Goal: Information Seeking & Learning: Learn about a topic

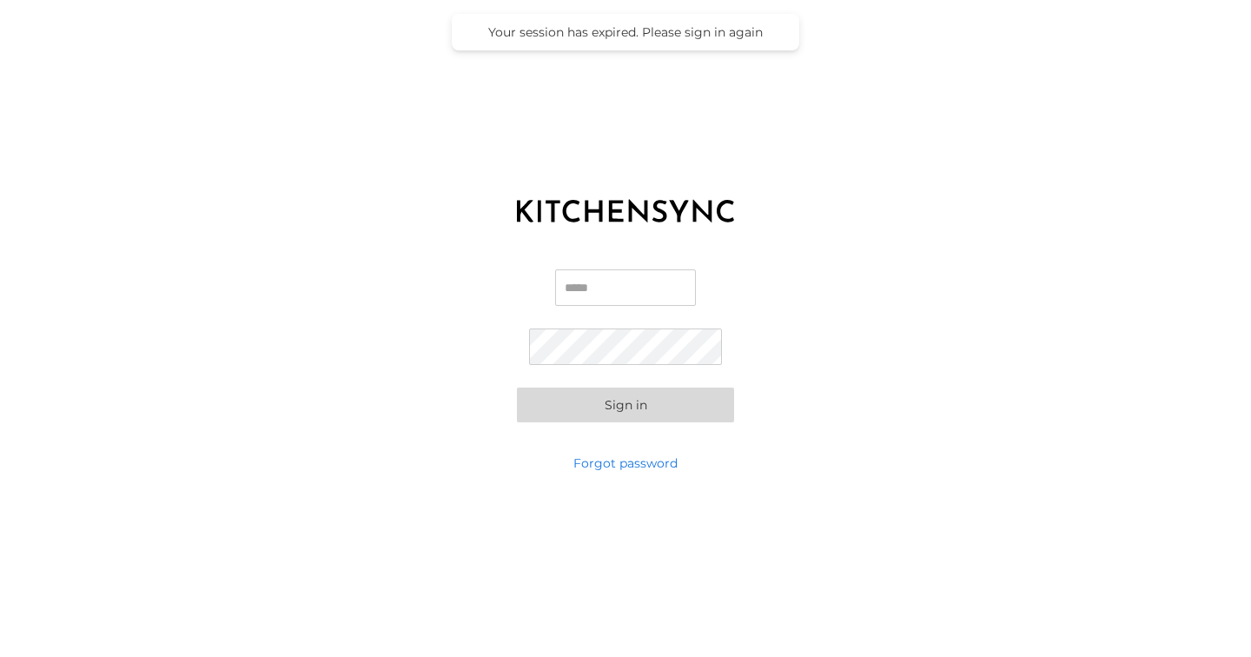
type input "**********"
click at [625, 405] on button "Sign in" at bounding box center [625, 404] width 217 height 35
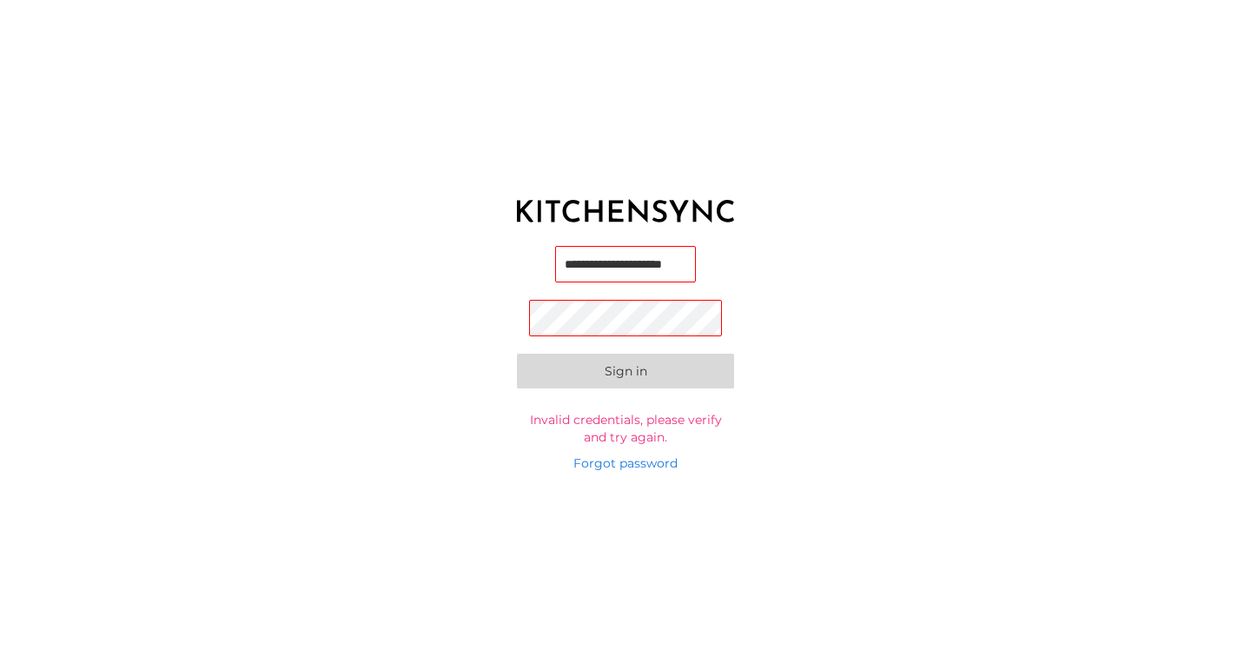
click at [848, 503] on div "**********" at bounding box center [625, 328] width 1251 height 657
click at [917, 238] on div "**********" at bounding box center [625, 345] width 1251 height 217
click at [883, 433] on div "**********" at bounding box center [625, 345] width 1251 height 217
click at [627, 462] on link "Forgot password" at bounding box center [625, 462] width 104 height 17
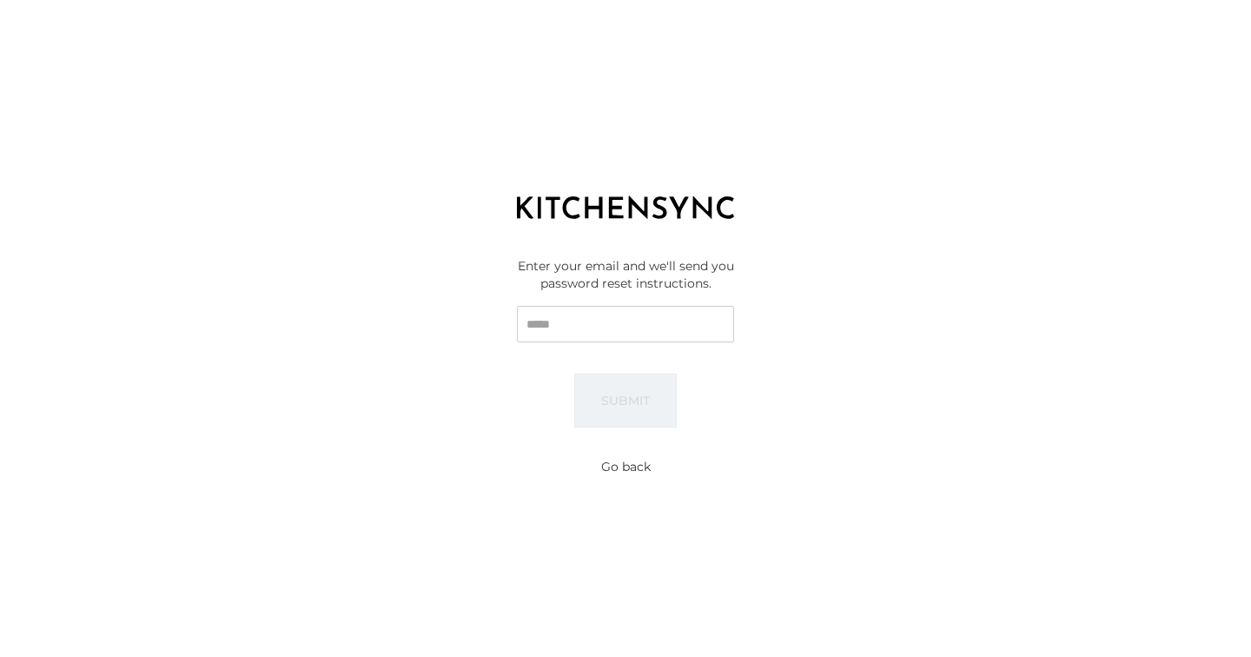
click at [577, 319] on input "Email" at bounding box center [625, 324] width 217 height 36
type input "**********"
click at [633, 418] on button "Submit" at bounding box center [625, 400] width 102 height 54
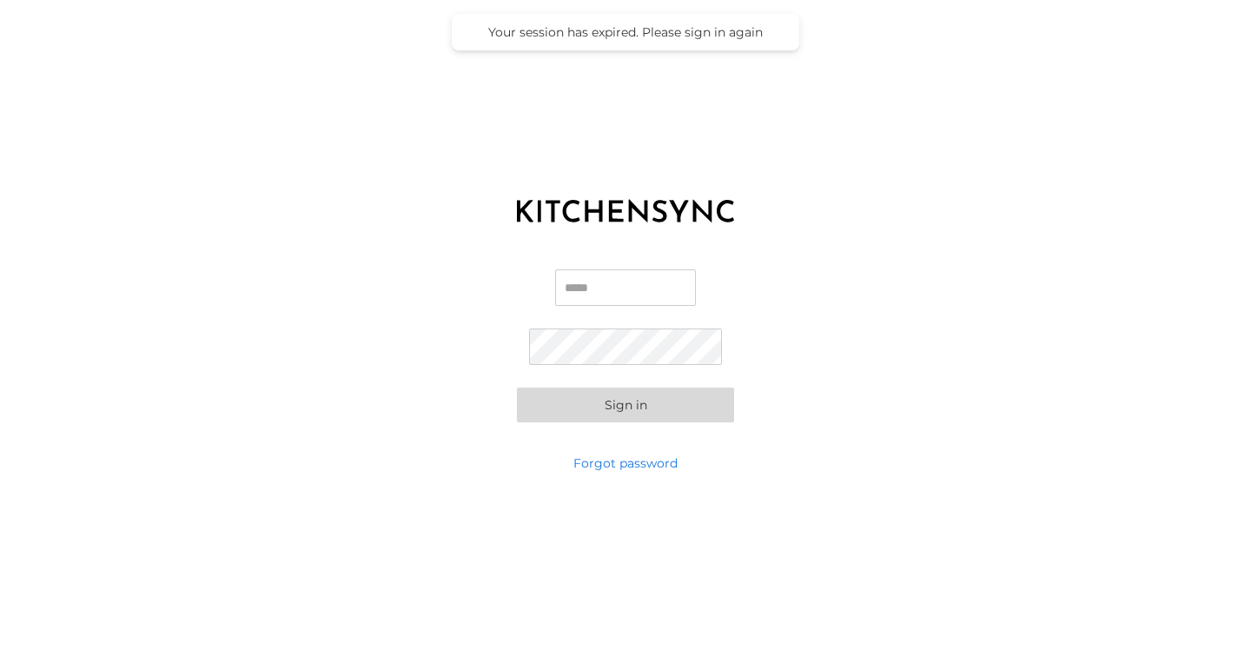
click at [594, 294] on input "Email" at bounding box center [625, 287] width 141 height 36
type input "**********"
click at [630, 466] on link "Forgot password" at bounding box center [625, 462] width 104 height 17
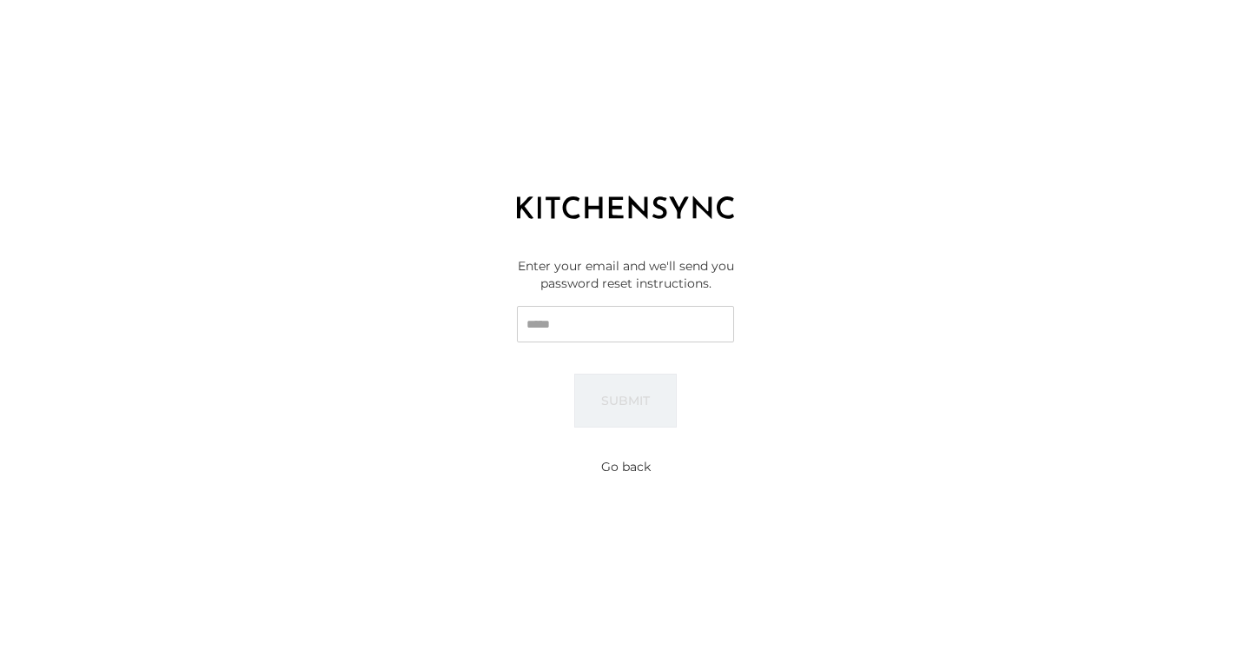
click at [602, 327] on input "Email" at bounding box center [625, 324] width 217 height 36
type input "**********"
click at [651, 413] on button "Submit" at bounding box center [625, 400] width 102 height 54
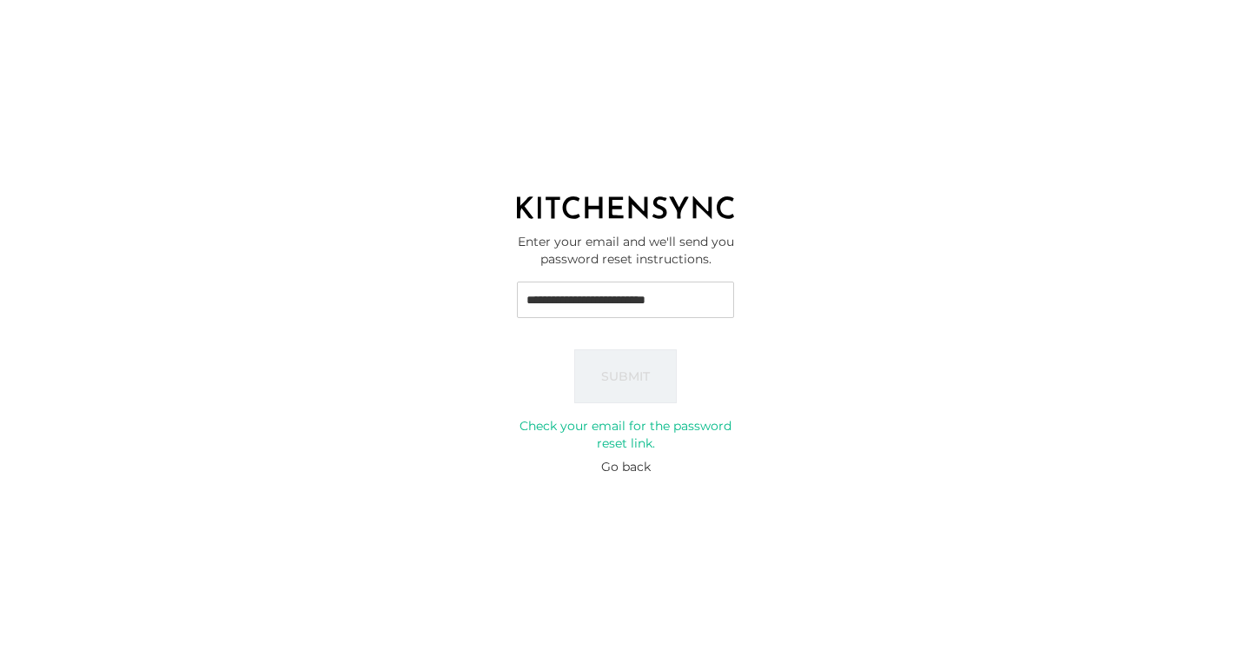
click at [630, 464] on button "Go back" at bounding box center [626, 466] width 50 height 17
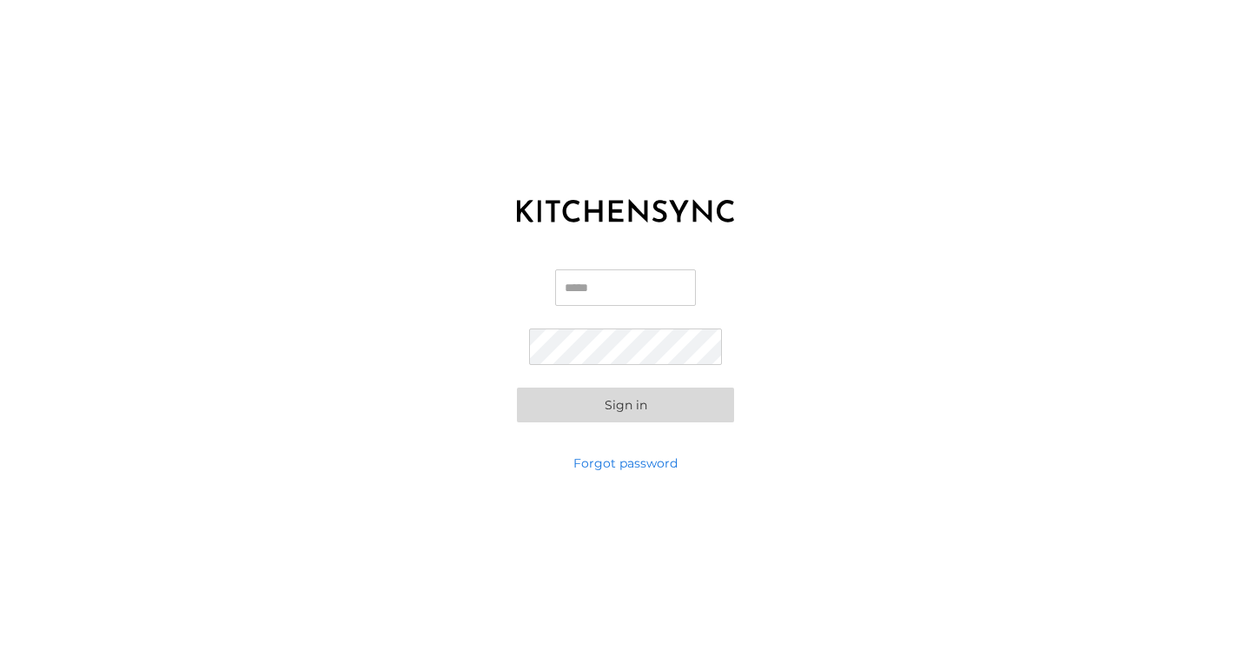
click at [643, 294] on input "Email" at bounding box center [625, 287] width 141 height 36
type input "**********"
click at [617, 398] on button "Sign in" at bounding box center [625, 404] width 217 height 35
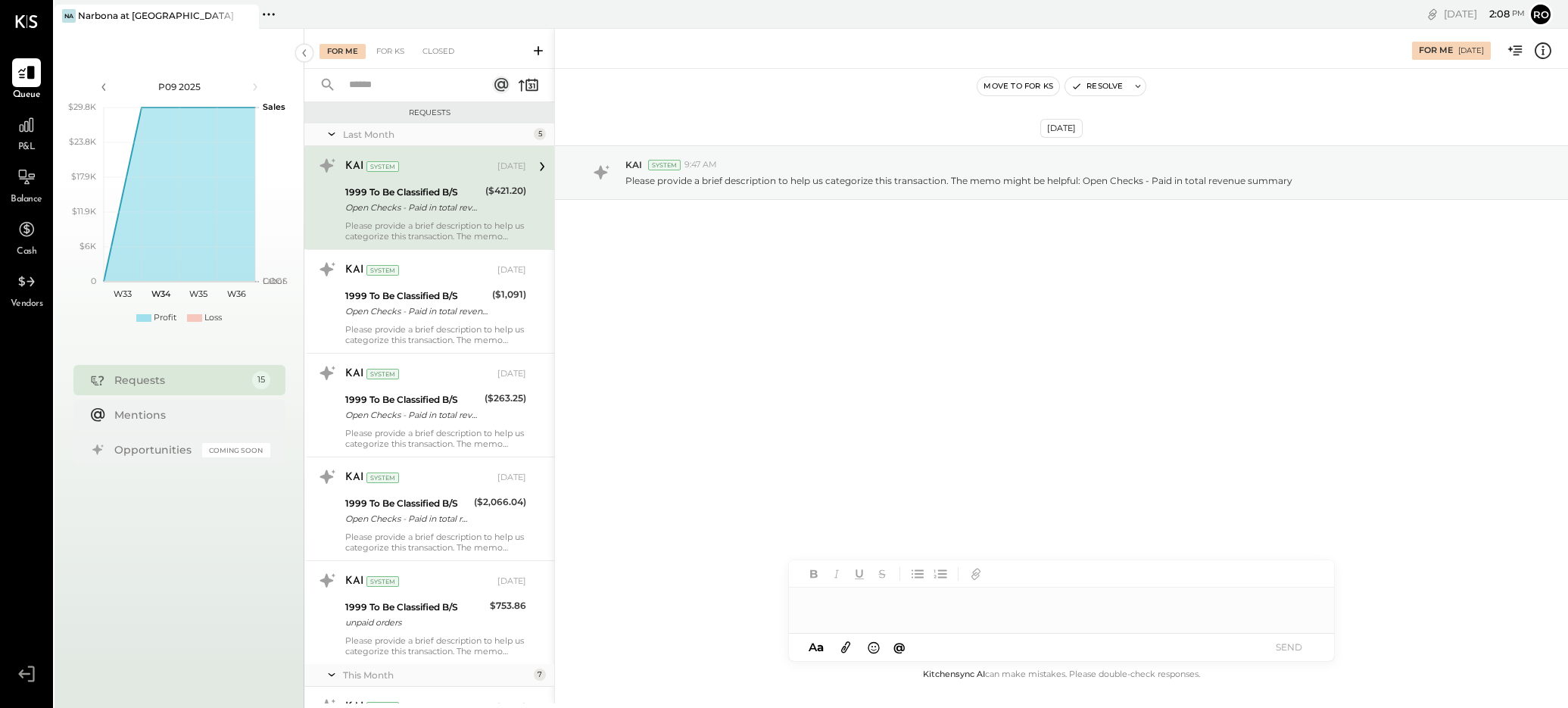
click at [340, 54] on div "For Me" at bounding box center [343, 51] width 46 height 15
click at [390, 54] on div "For KS" at bounding box center [390, 51] width 44 height 15
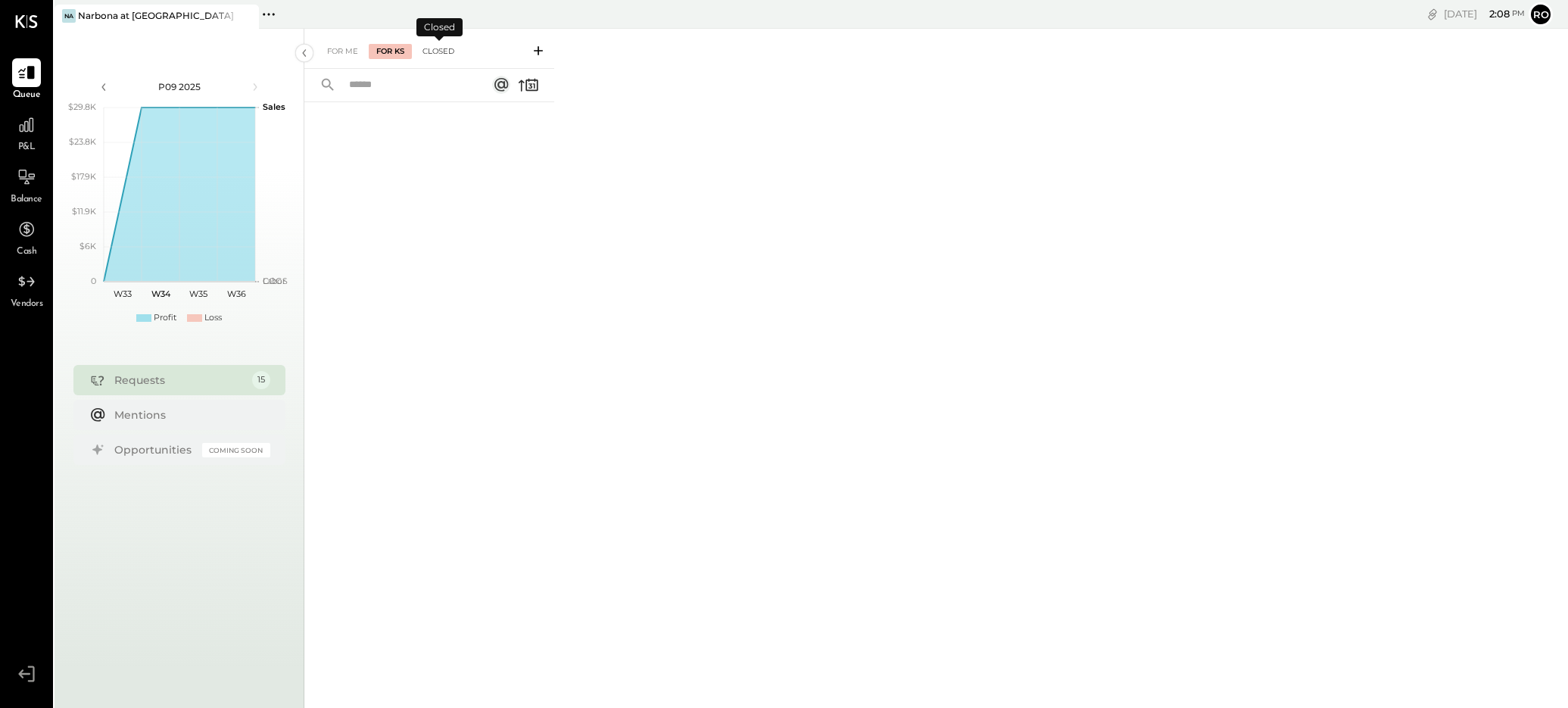
click at [441, 50] on div "Closed" at bounding box center [438, 51] width 47 height 15
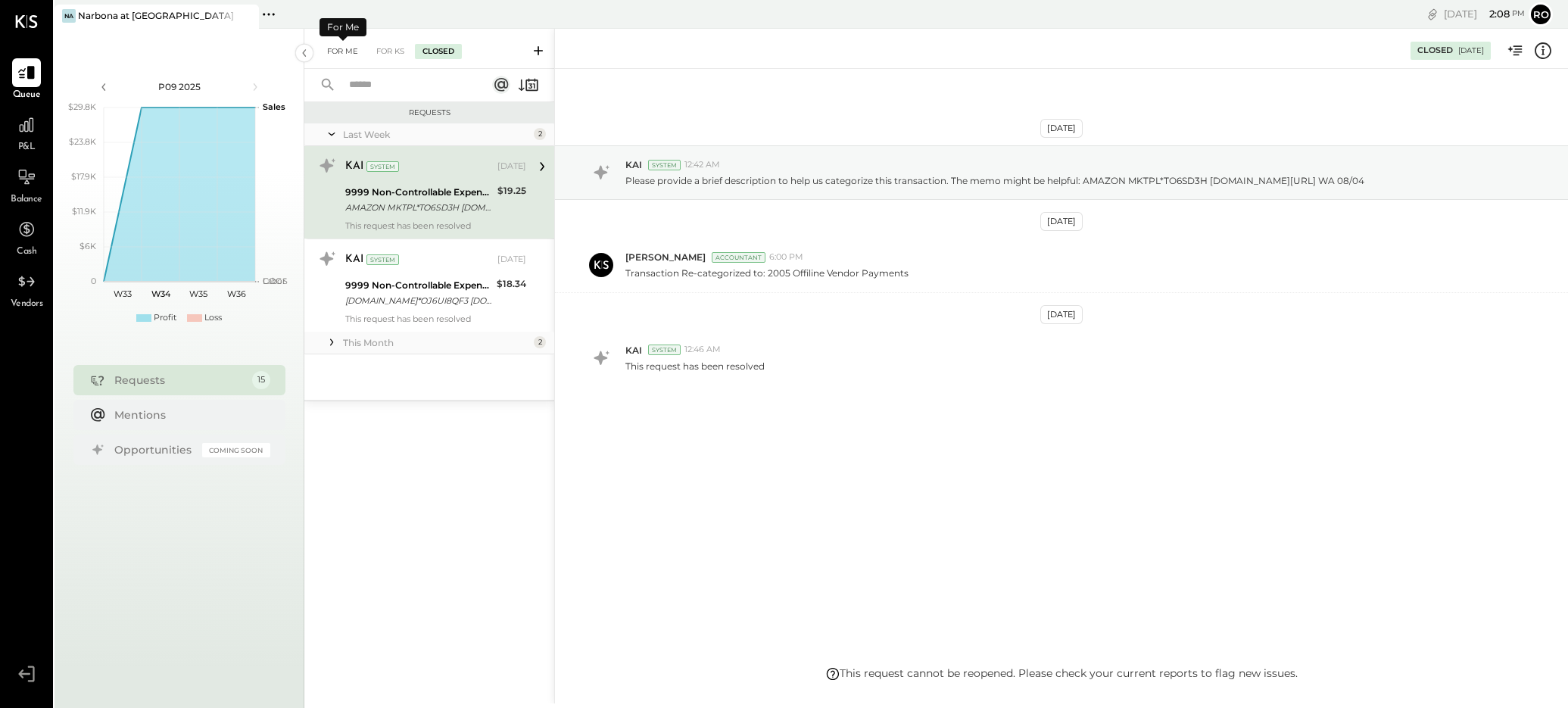
click at [343, 49] on div "For Me" at bounding box center [343, 51] width 46 height 15
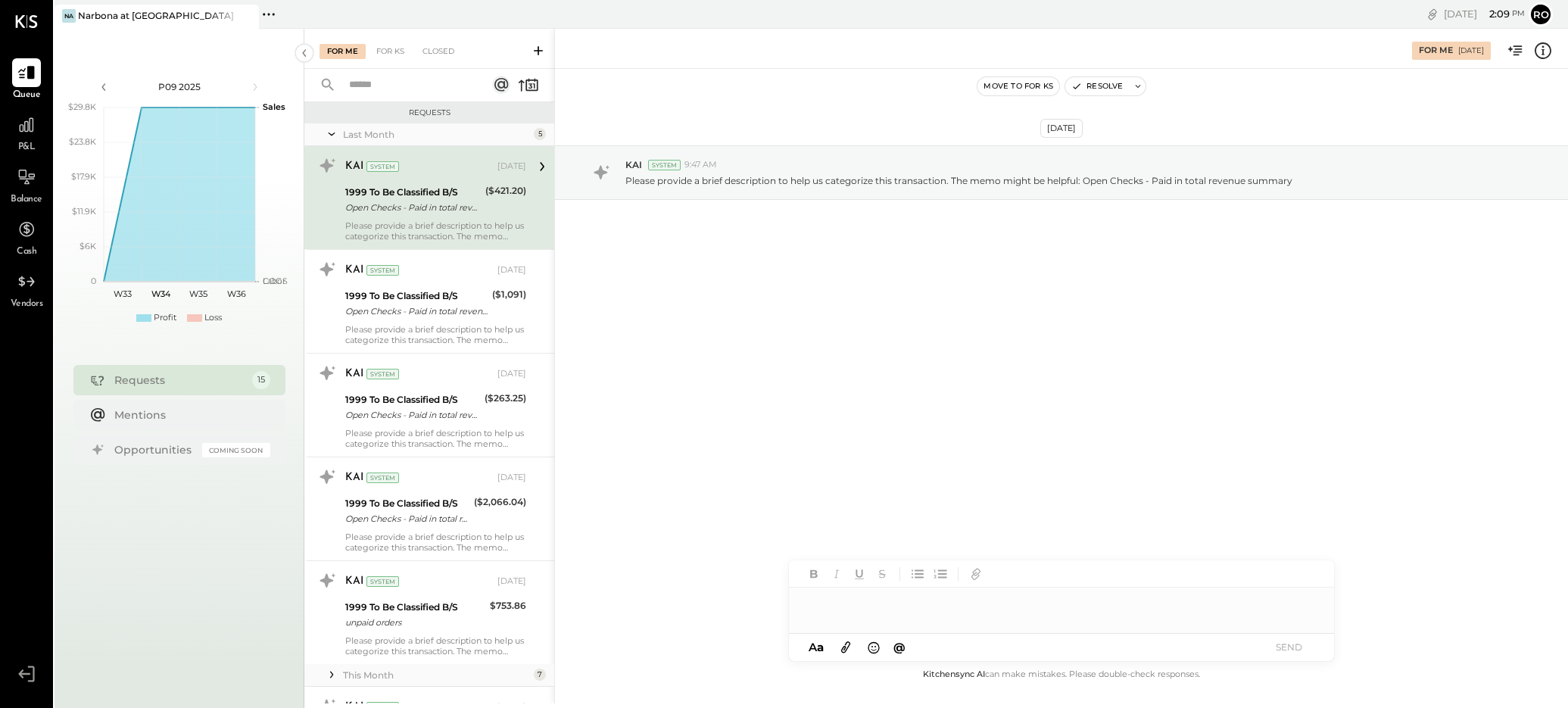
drag, startPoint x: 465, startPoint y: 190, endPoint x: 486, endPoint y: 197, distance: 22.1
click at [465, 190] on div "1999 To Be Classified B/S" at bounding box center [412, 192] width 135 height 15
click at [732, 380] on div "[DATE] KAI System 9:47 AM Please provide a brief description to help us categor…" at bounding box center [1062, 367] width 1013 height 596
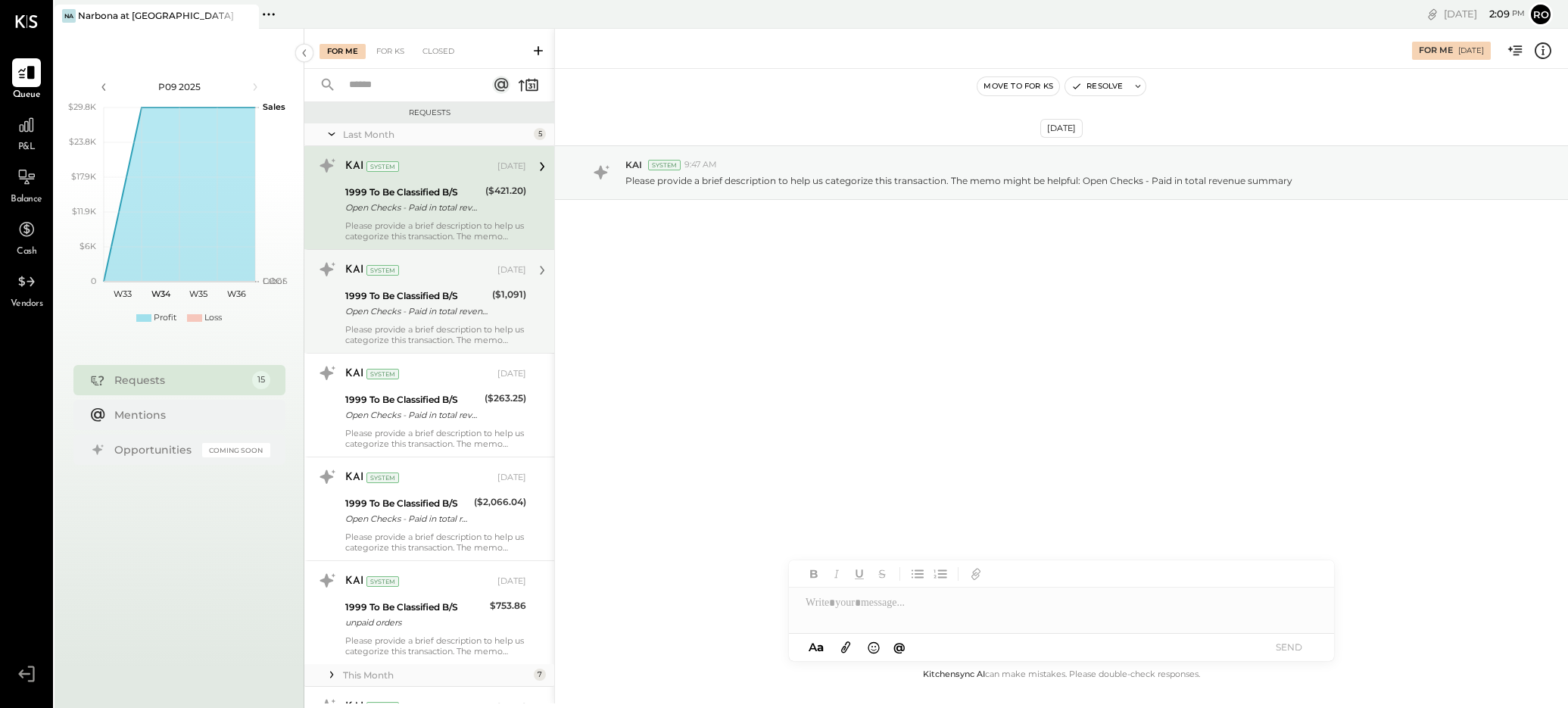
drag, startPoint x: 440, startPoint y: 303, endPoint x: 486, endPoint y: 312, distance: 46.9
click at [440, 303] on div "1999 To Be Classified B/S" at bounding box center [416, 296] width 142 height 15
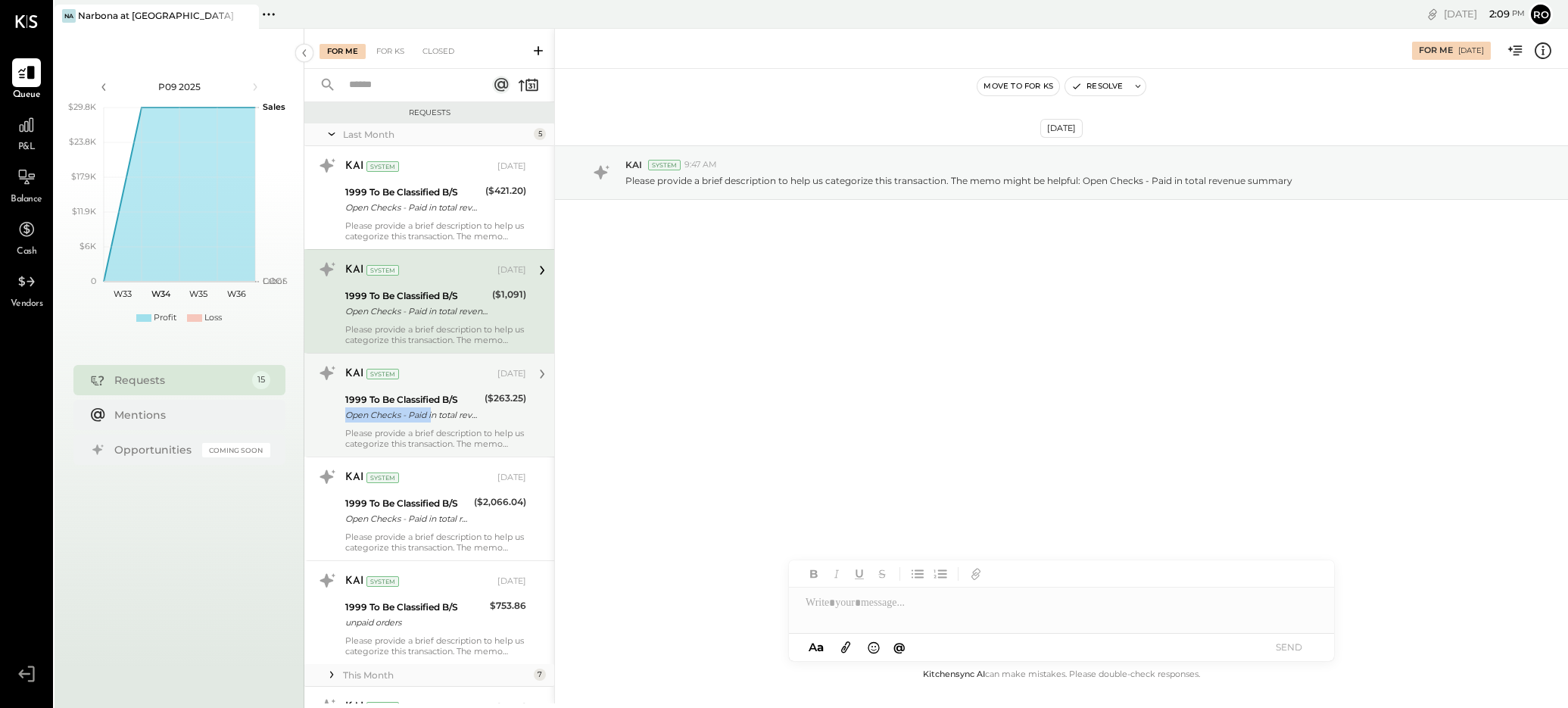
drag, startPoint x: 433, startPoint y: 406, endPoint x: 458, endPoint y: 406, distance: 25.0
click at [433, 406] on div "1999 To Be Classified B/S Open Checks - Paid in total revenue summary" at bounding box center [412, 407] width 135 height 33
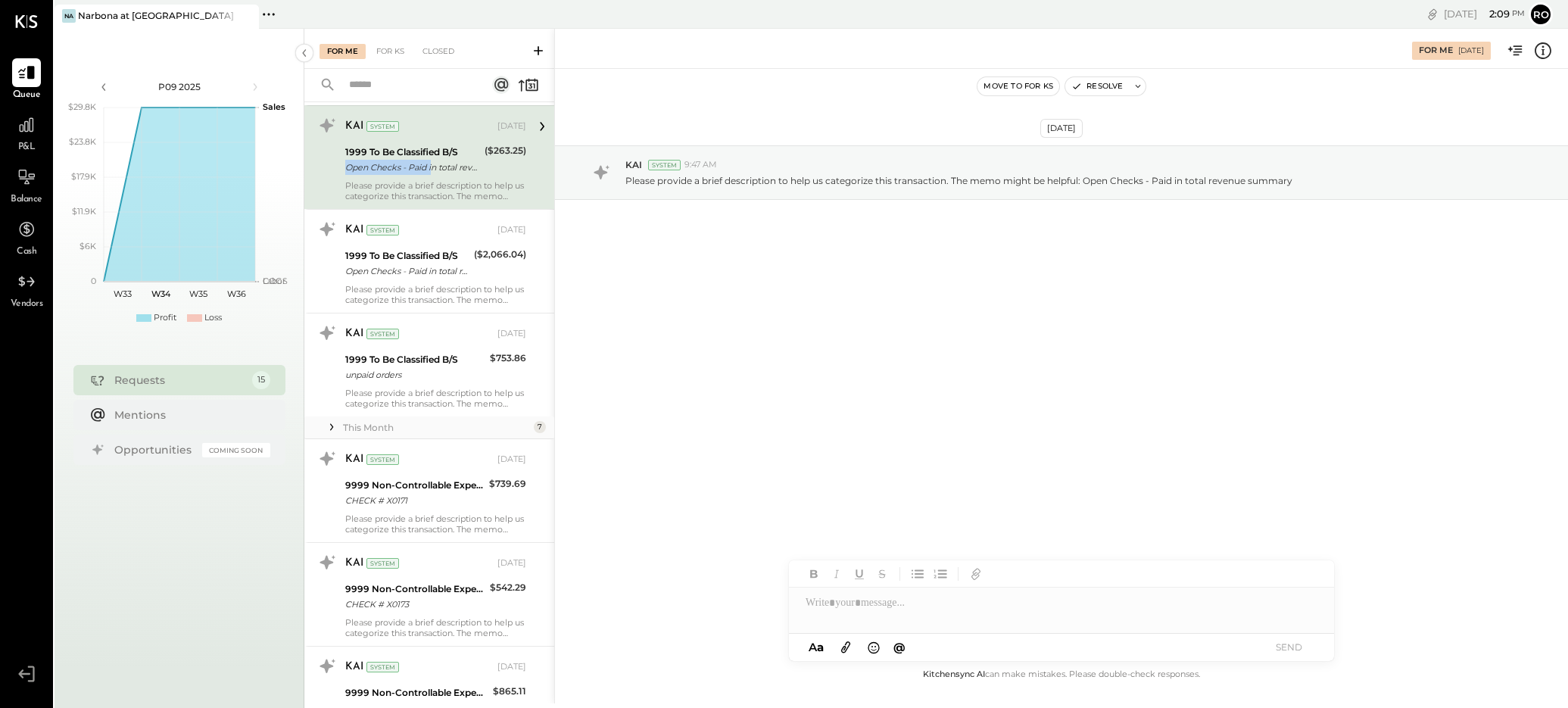
scroll to position [267, 0]
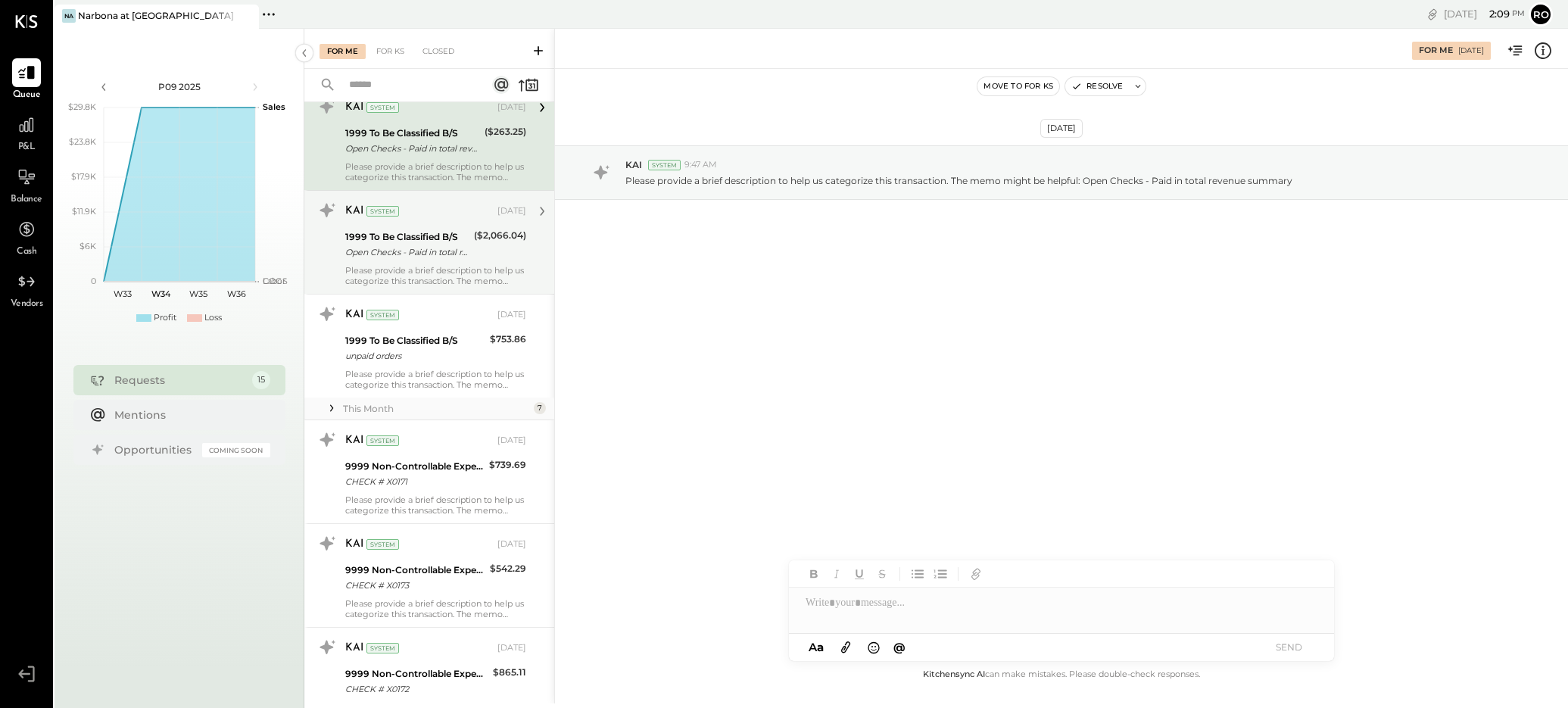
click at [402, 262] on div "KAI System [DATE] 1999 To Be Classified B/S Open Checks - Paid in total revenue…" at bounding box center [436, 242] width 181 height 88
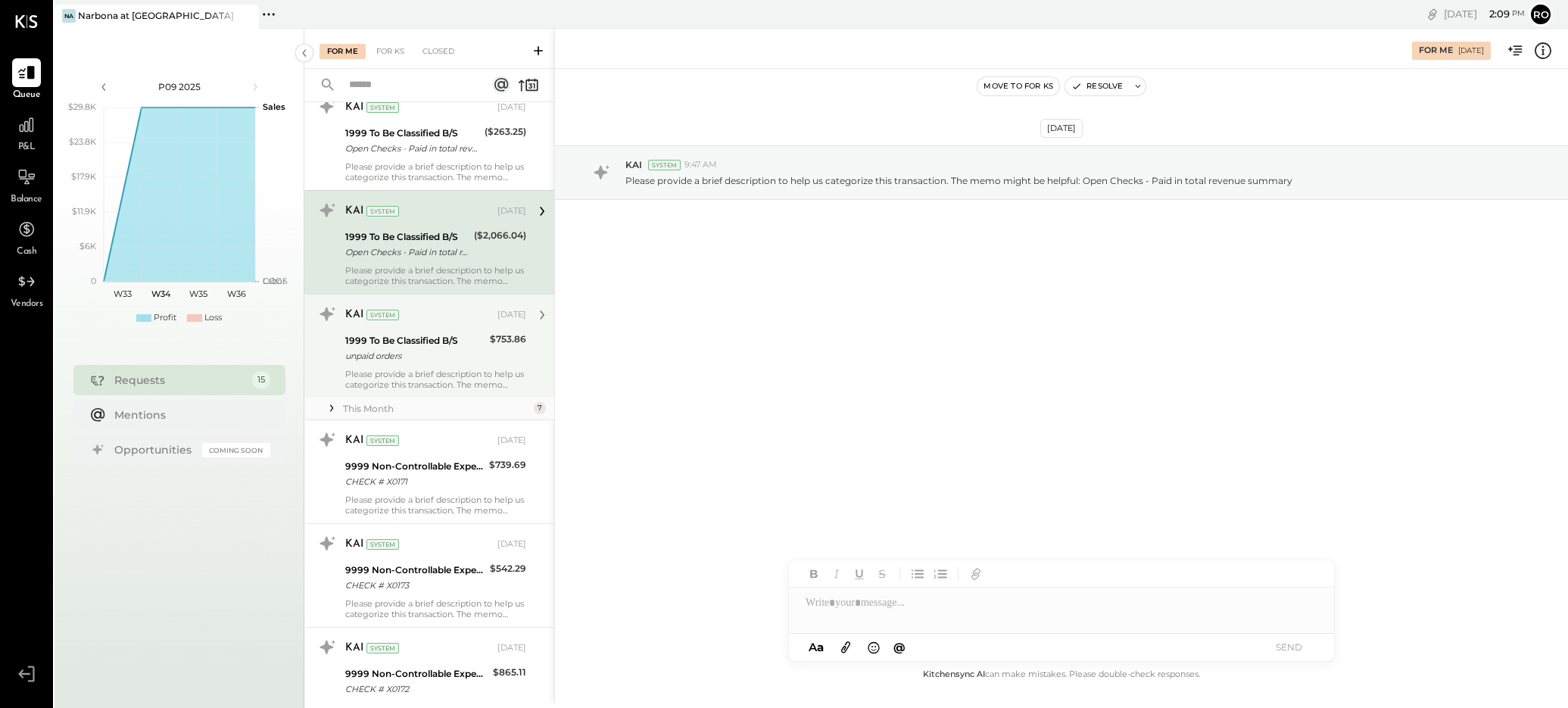
click at [431, 339] on div "1999 To Be Classified B/S" at bounding box center [415, 340] width 140 height 15
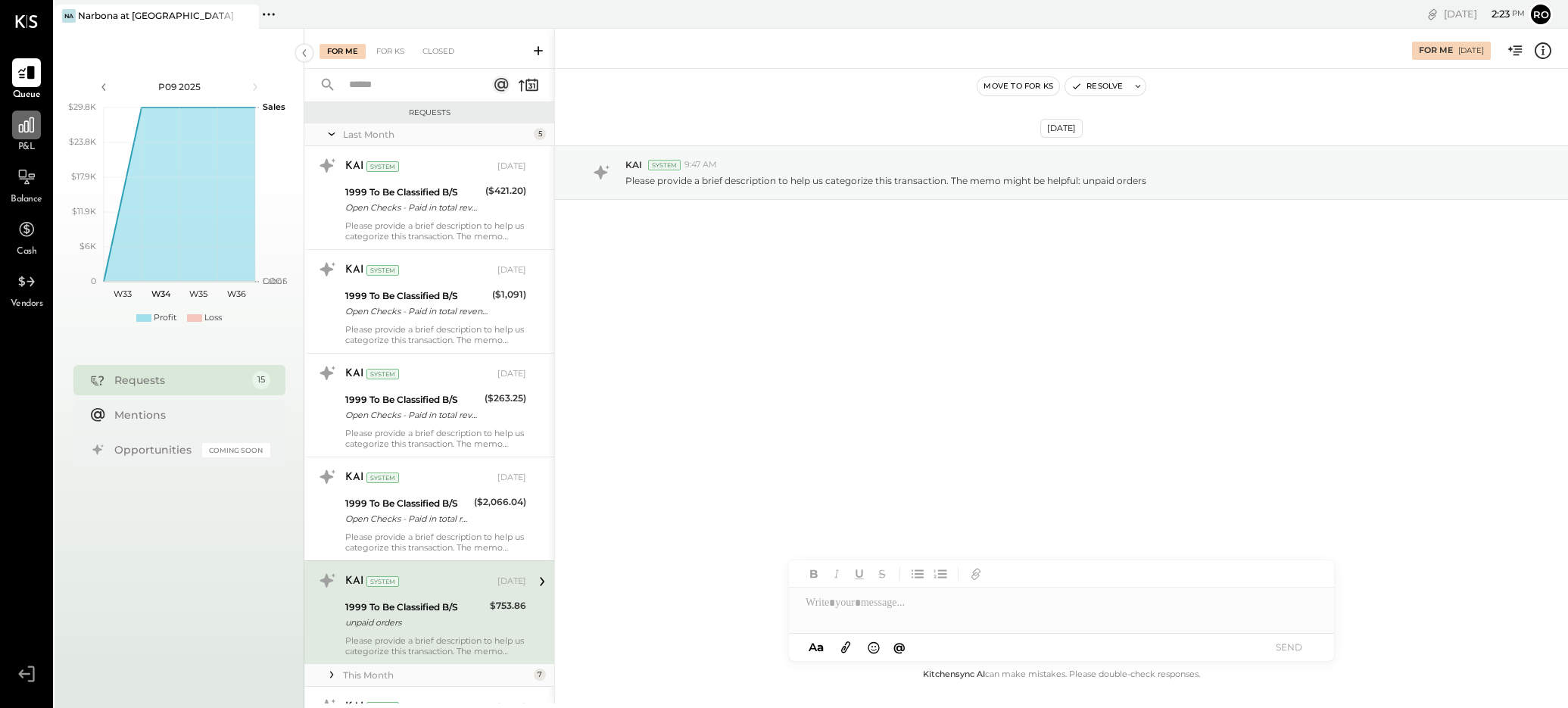
click at [24, 132] on icon at bounding box center [26, 125] width 15 height 15
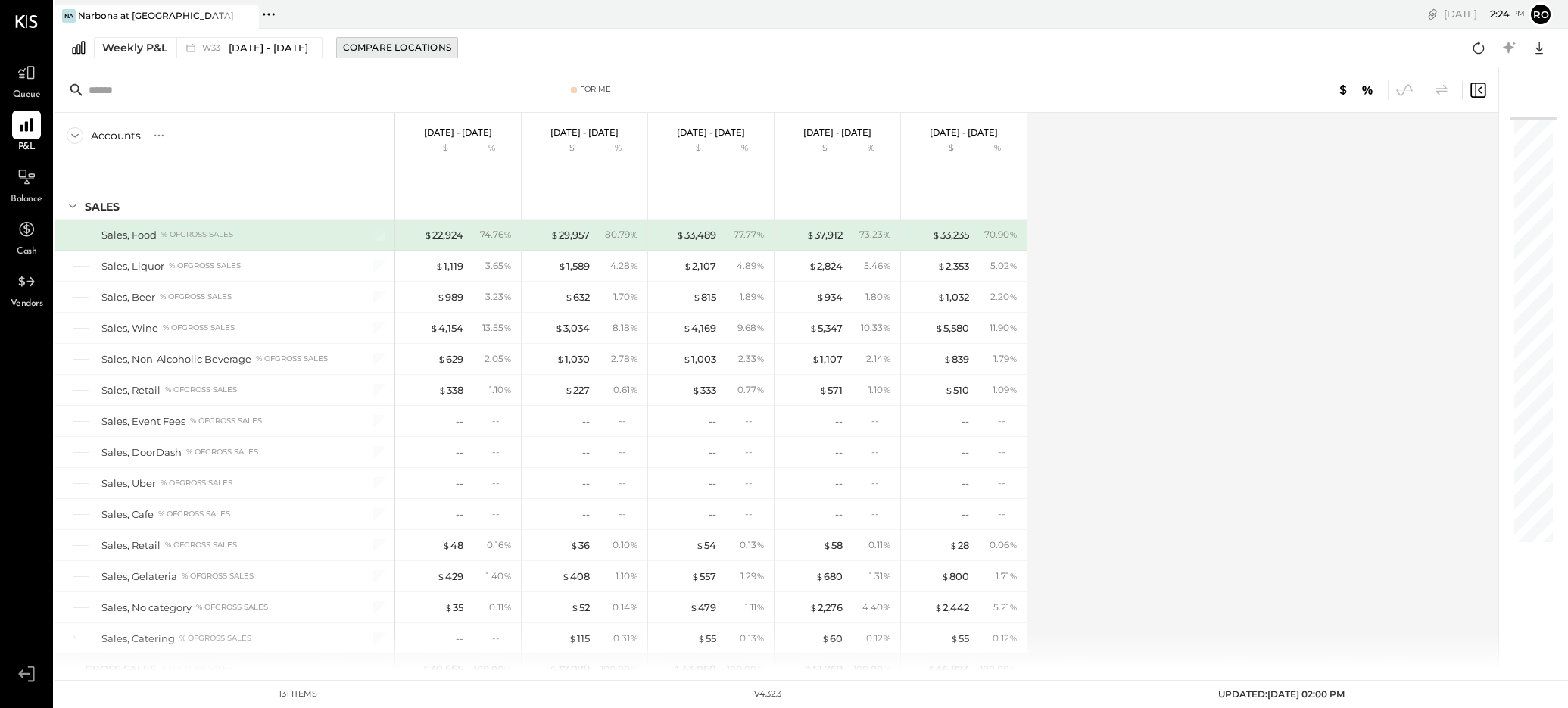
click at [397, 49] on div "Compare Locations" at bounding box center [397, 47] width 108 height 13
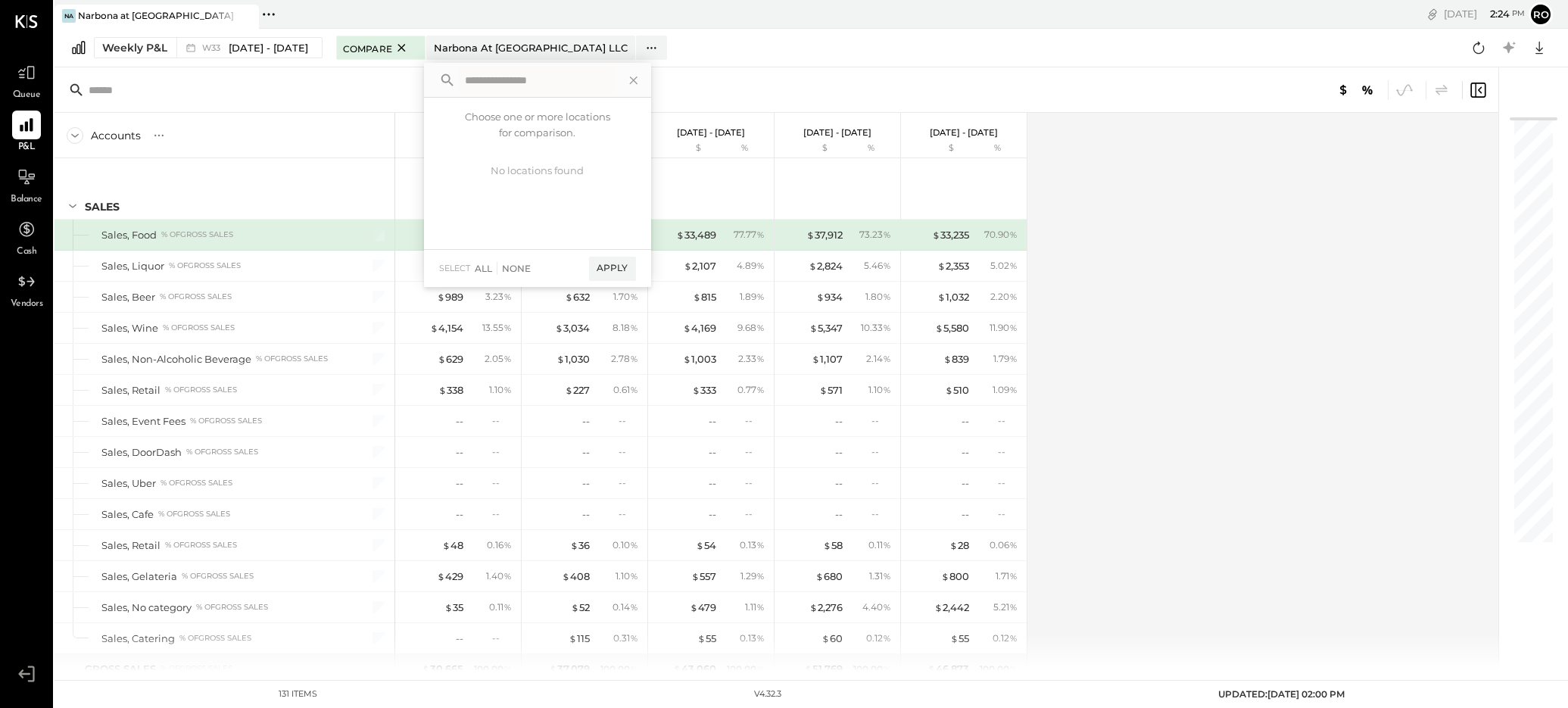
click at [524, 124] on div "Choose one or more locations for comparison." at bounding box center [537, 123] width 227 height 51
drag, startPoint x: 546, startPoint y: 178, endPoint x: 576, endPoint y: 146, distance: 43.9
click at [546, 178] on div "No locations found" at bounding box center [537, 170] width 227 height 44
drag, startPoint x: 631, startPoint y: 78, endPoint x: 651, endPoint y: 74, distance: 20.4
click at [631, 78] on icon at bounding box center [634, 80] width 20 height 20
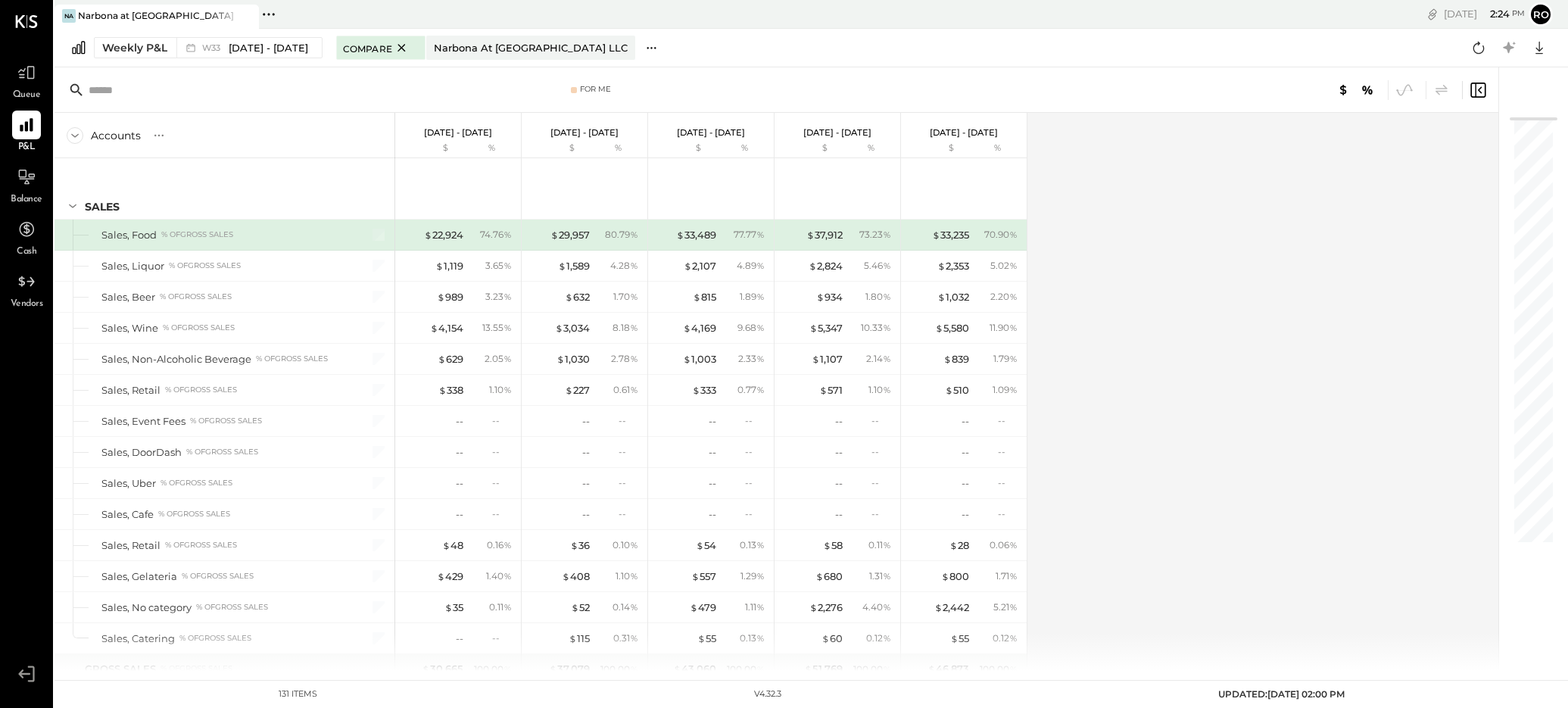
click at [643, 47] on icon at bounding box center [651, 48] width 16 height 16
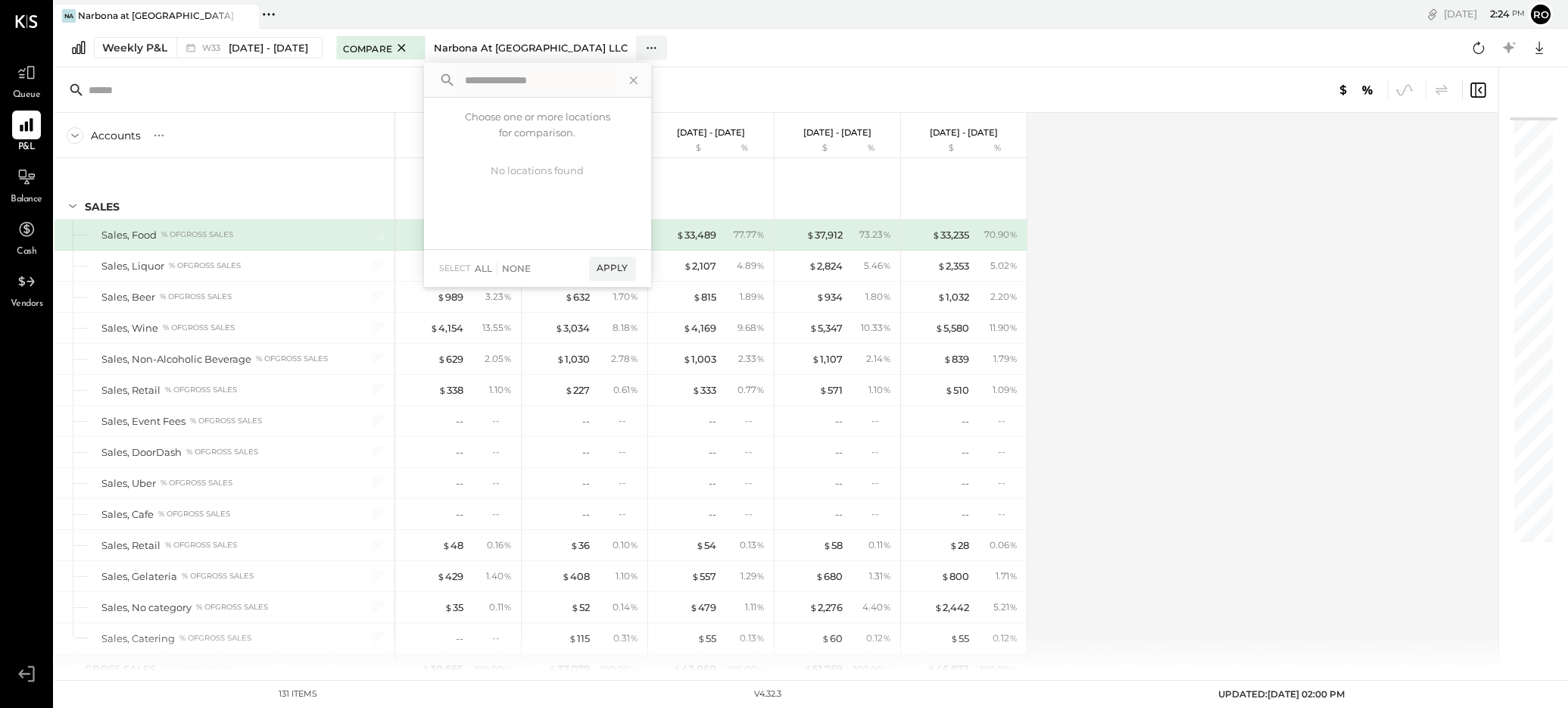
click at [529, 47] on div "Narbona at [GEOGRAPHIC_DATA] LLC" at bounding box center [531, 48] width 193 height 15
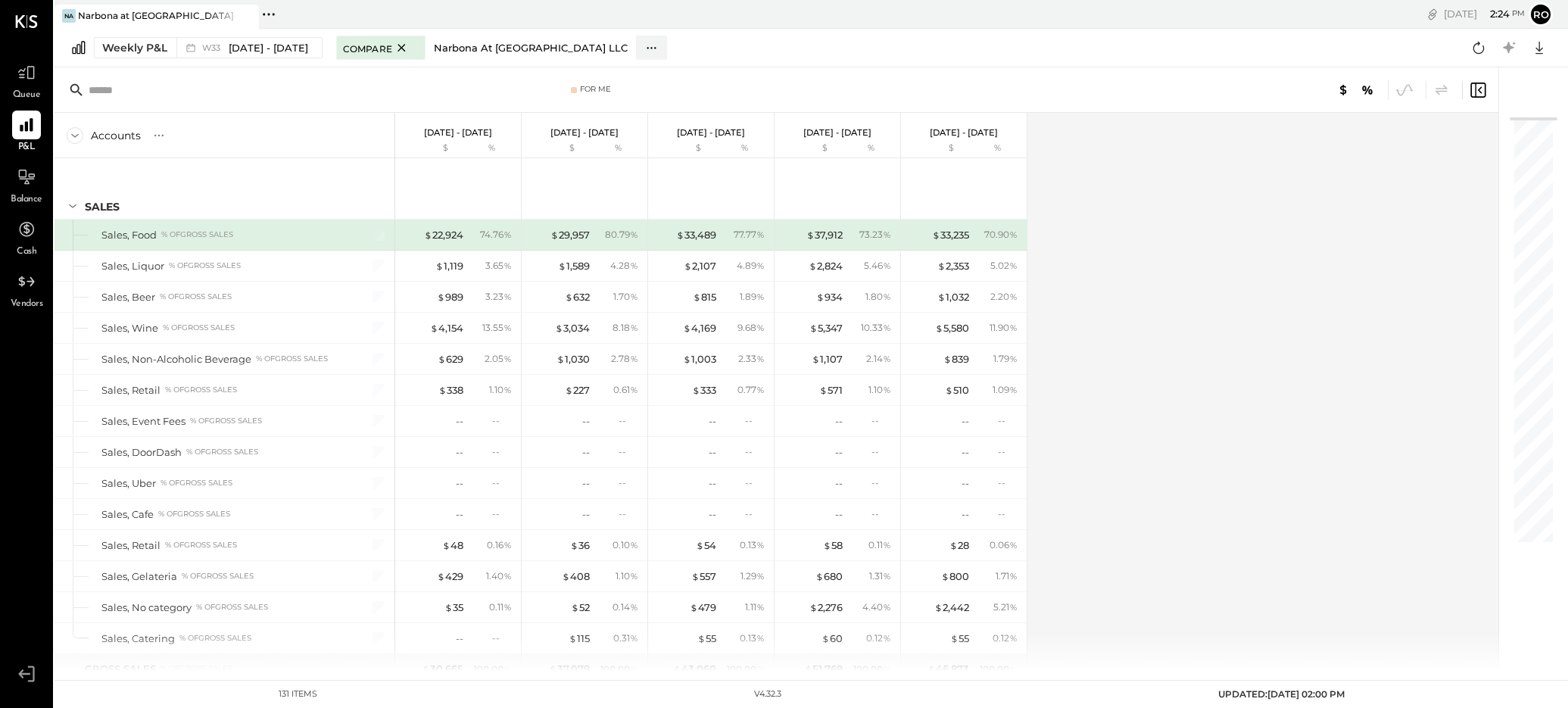
click at [519, 44] on div "Narbona at [GEOGRAPHIC_DATA] LLC" at bounding box center [531, 48] width 193 height 15
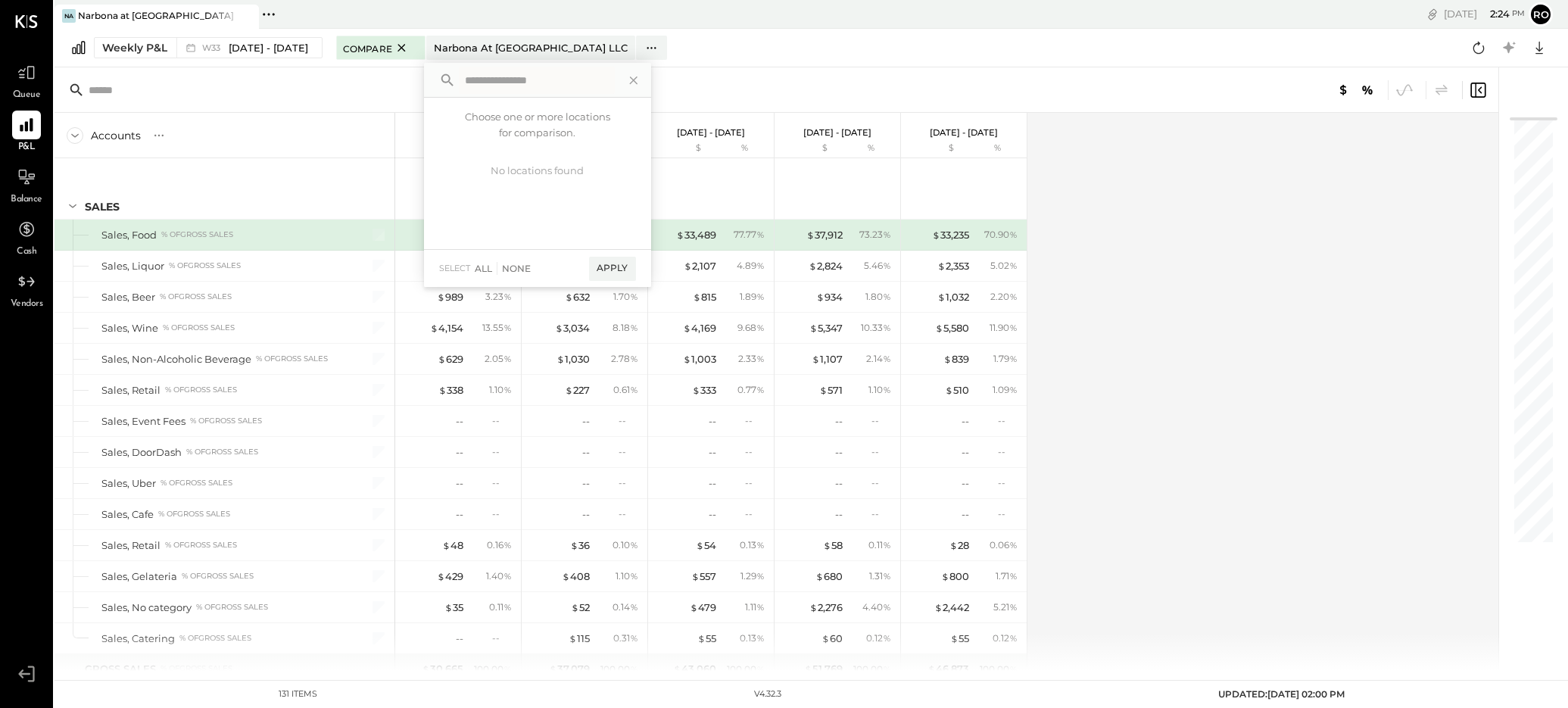
click at [729, 55] on div "Weekly P&L W33 [DATE] - [DATE] Compare Narbona at [GEOGRAPHIC_DATA] LLC Choose …" at bounding box center [811, 48] width 1513 height 38
click at [365, 93] on div "For Me" at bounding box center [591, 89] width 522 height 10
click at [633, 78] on icon at bounding box center [633, 80] width 8 height 8
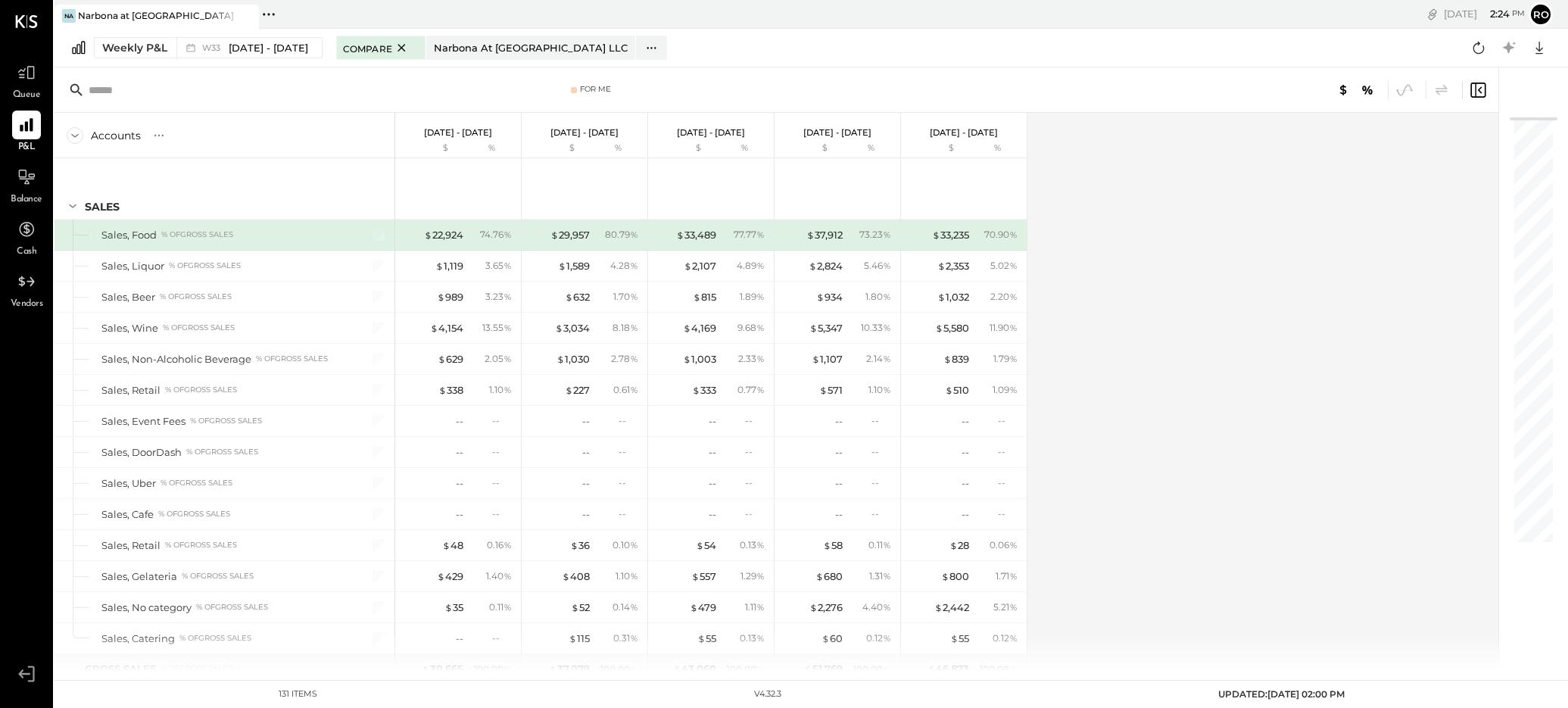
click at [757, 70] on div "For Me" at bounding box center [777, 90] width 1443 height 45
click at [1089, 20] on button "ro" at bounding box center [1541, 15] width 24 height 24
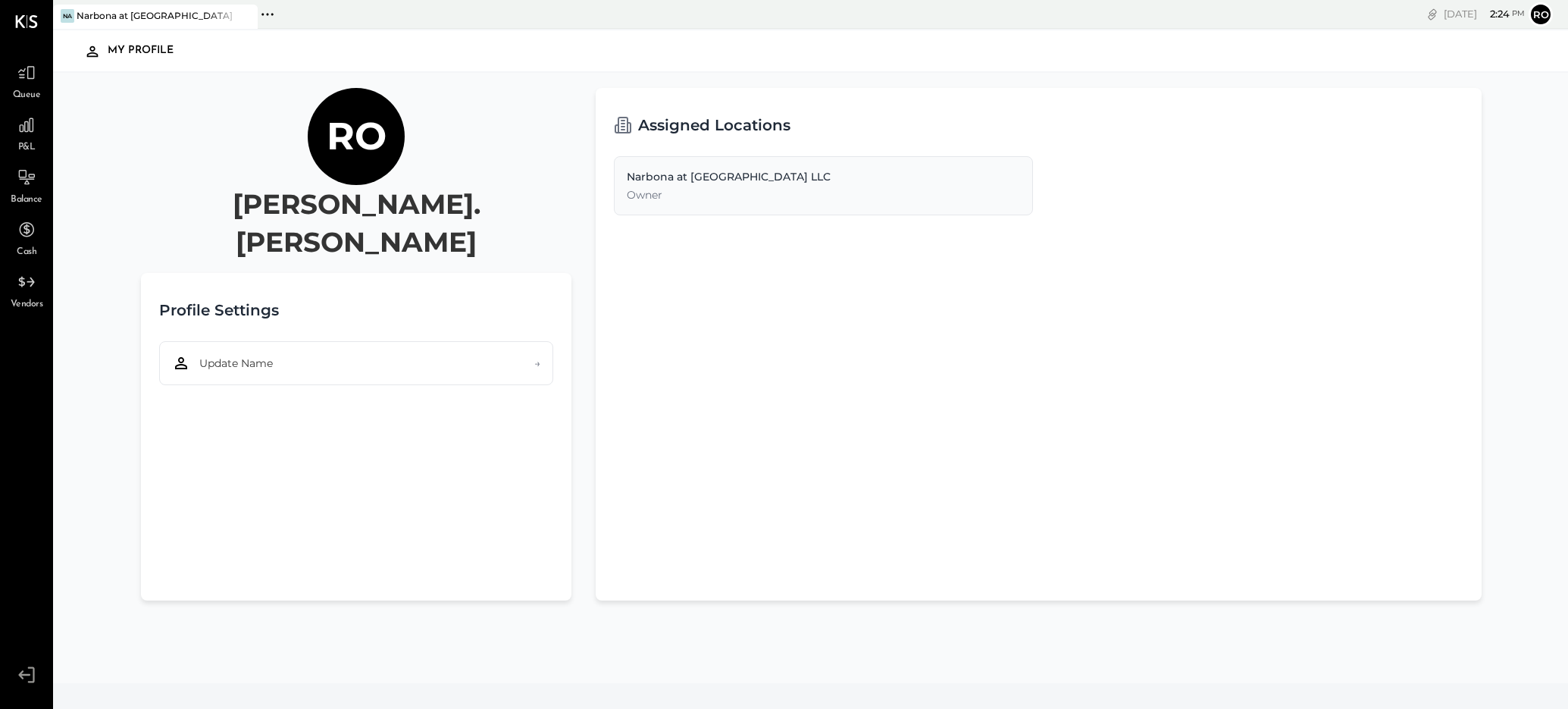
drag, startPoint x: 729, startPoint y: 182, endPoint x: 742, endPoint y: 182, distance: 13.0
click at [729, 182] on div "Narbona at [GEOGRAPHIC_DATA] LLC" at bounding box center [823, 176] width 393 height 15
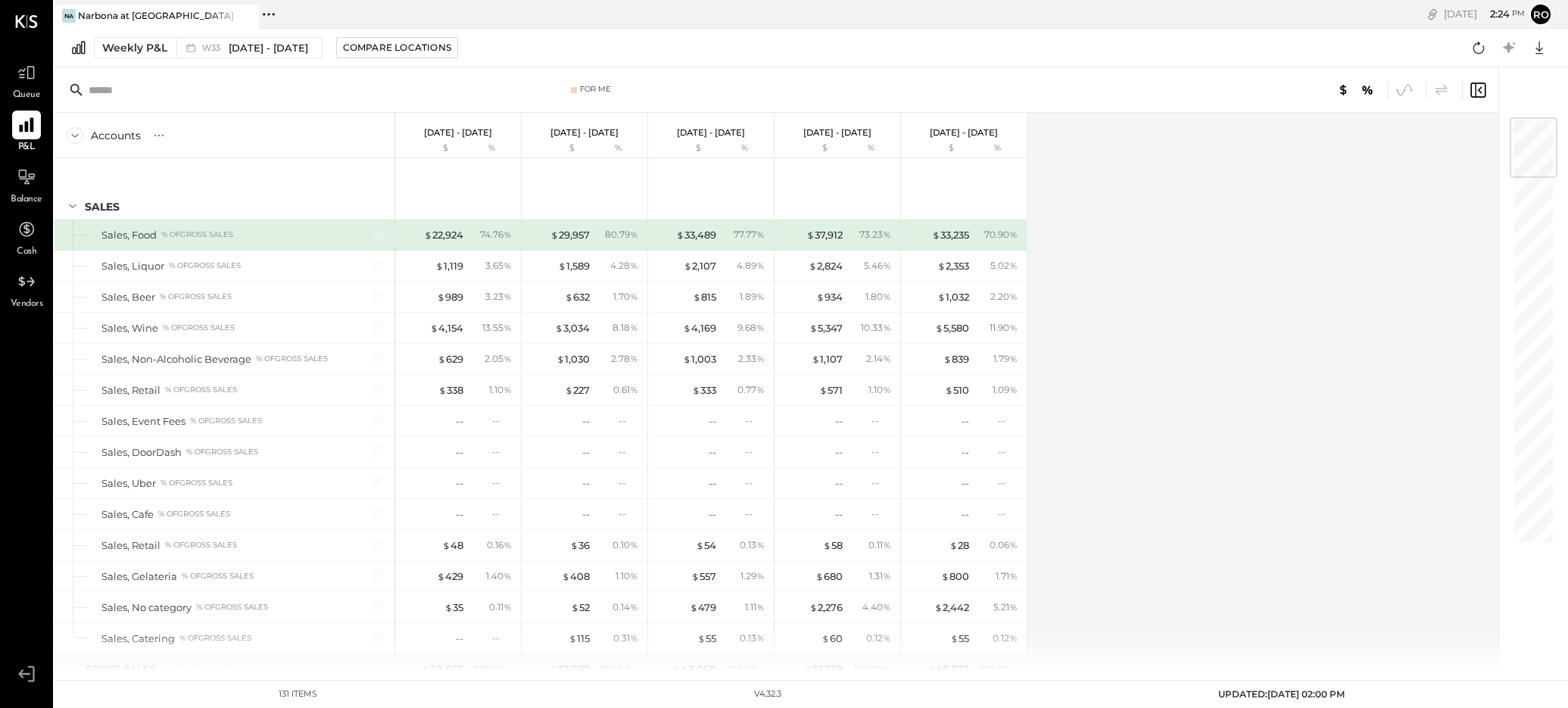
click at [22, 122] on icon at bounding box center [26, 125] width 20 height 20
click at [24, 128] on icon at bounding box center [26, 125] width 20 height 20
click at [144, 43] on div "Weekly P&L" at bounding box center [134, 47] width 65 height 15
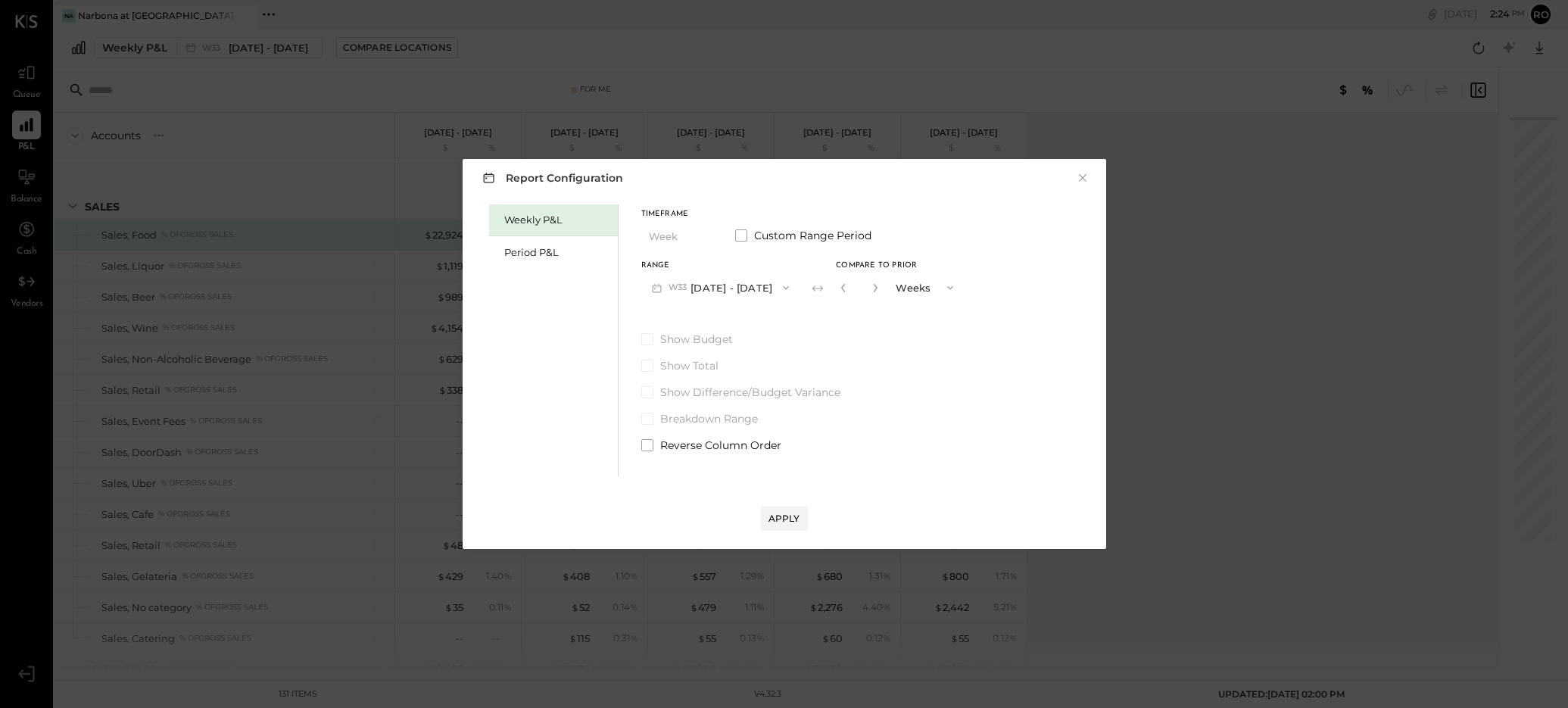
drag, startPoint x: 530, startPoint y: 247, endPoint x: 853, endPoint y: 317, distance: 330.5
click at [533, 248] on div "Period P&L" at bounding box center [557, 252] width 106 height 15
click at [852, 282] on div "Compare" at bounding box center [839, 286] width 49 height 13
click at [521, 215] on div "Weekly P&L" at bounding box center [557, 220] width 106 height 15
drag, startPoint x: 547, startPoint y: 245, endPoint x: 669, endPoint y: 263, distance: 123.3
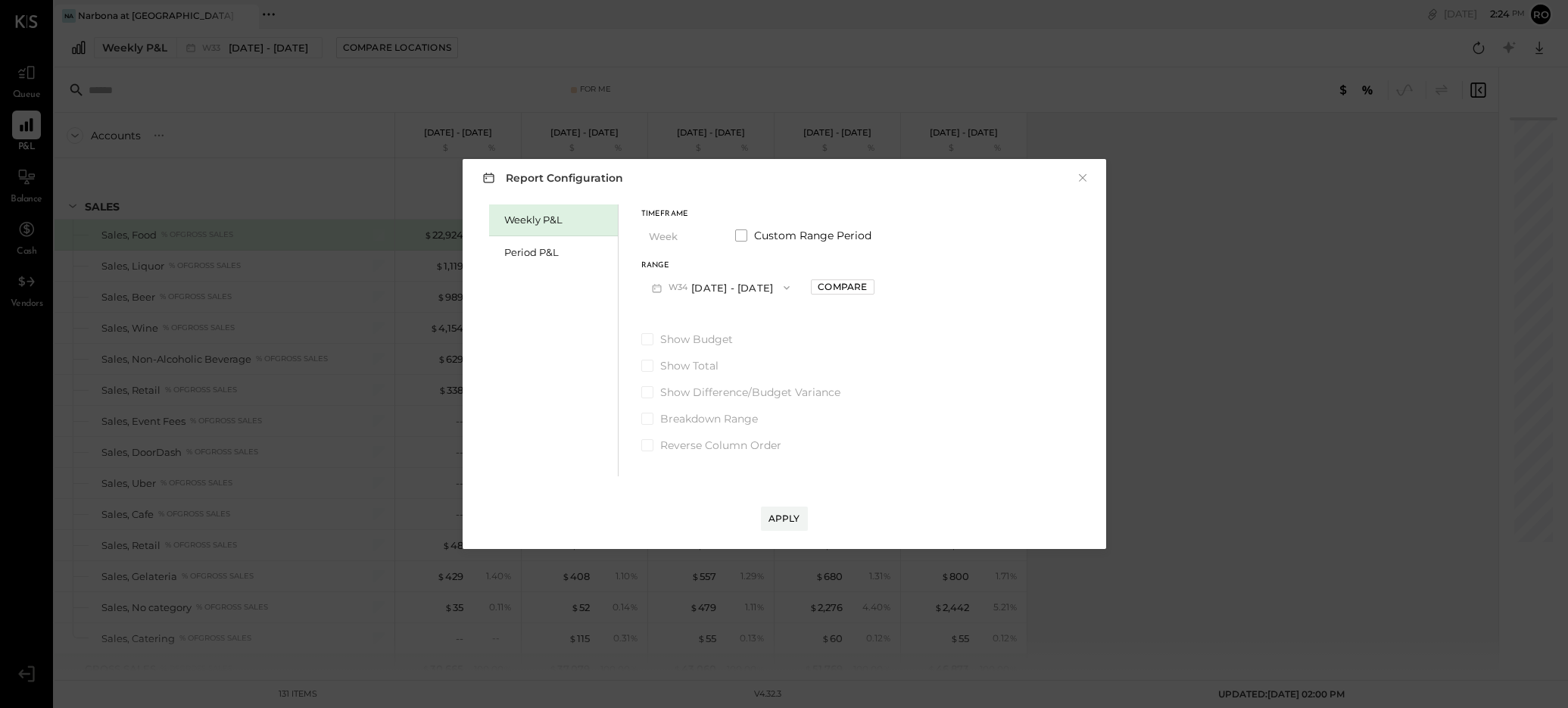
click at [548, 245] on div "Period P&L" at bounding box center [557, 252] width 106 height 15
click at [724, 290] on button "P09 [DATE] - [DATE]" at bounding box center [720, 288] width 158 height 28
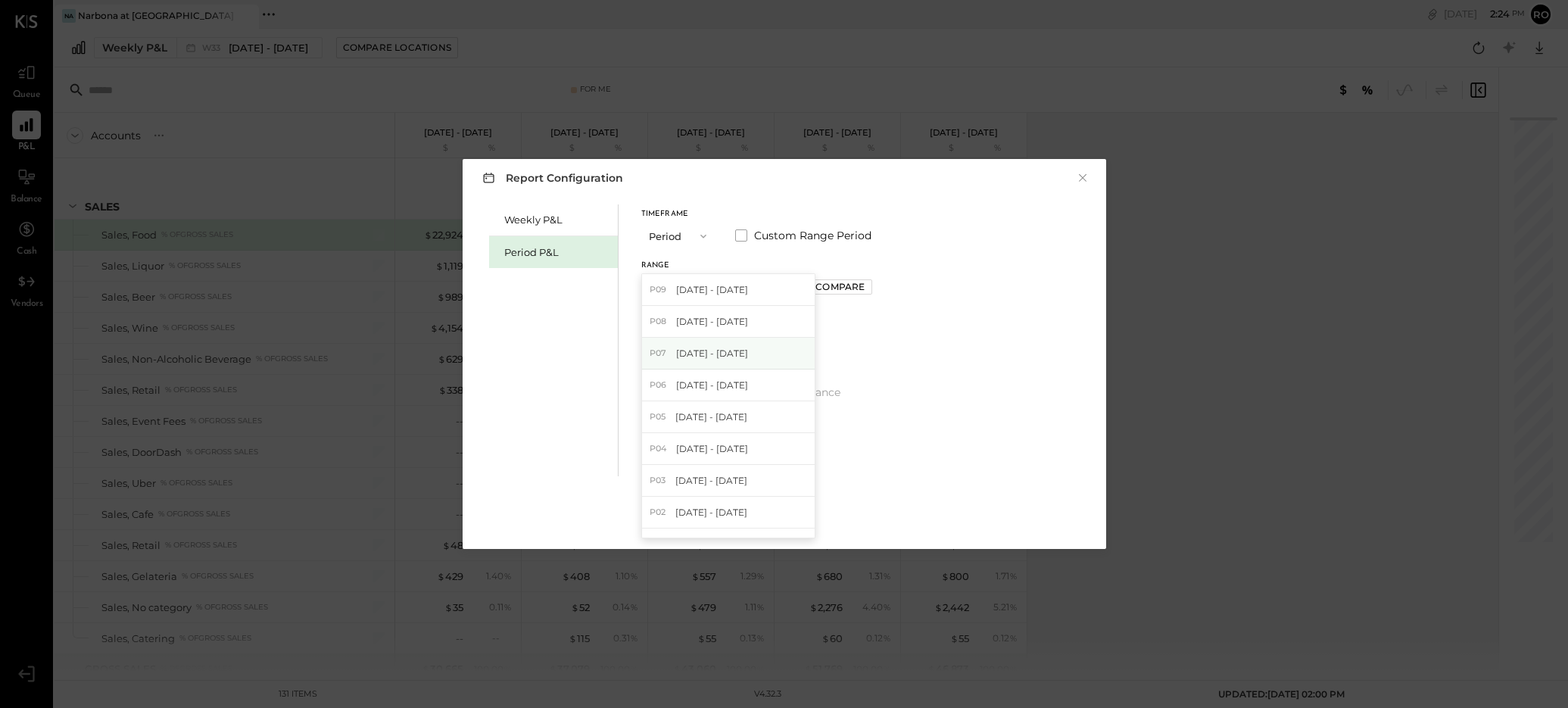
click at [709, 357] on span "[DATE] - [DATE]" at bounding box center [712, 353] width 72 height 13
click at [788, 515] on div "Apply" at bounding box center [784, 518] width 31 height 13
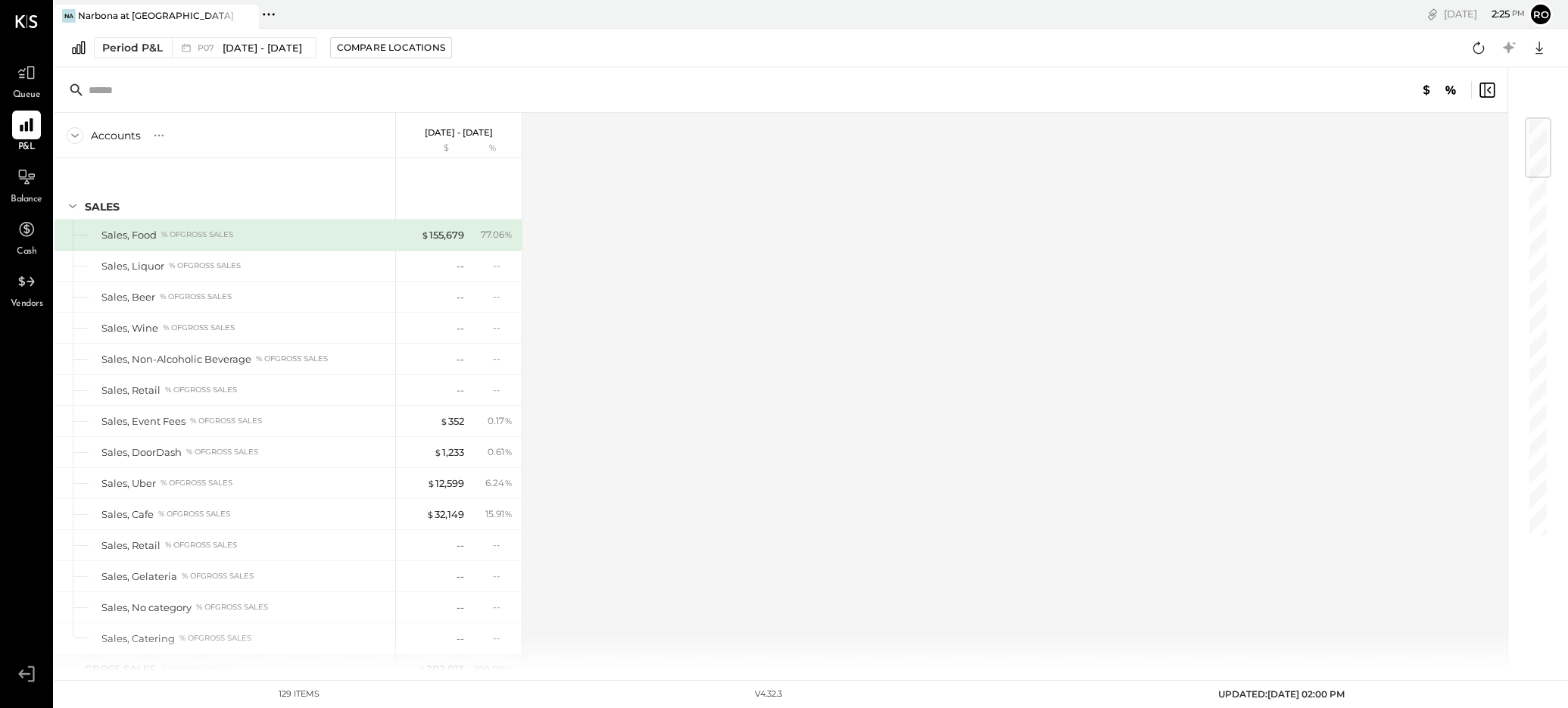
click at [119, 131] on div "Accounts" at bounding box center [115, 135] width 50 height 15
click at [155, 136] on icon at bounding box center [159, 135] width 15 height 15
click at [189, 135] on div "GL" at bounding box center [189, 135] width 15 height 13
click at [154, 134] on div "S" at bounding box center [156, 135] width 10 height 13
click at [155, 135] on div "S" at bounding box center [156, 135] width 10 height 13
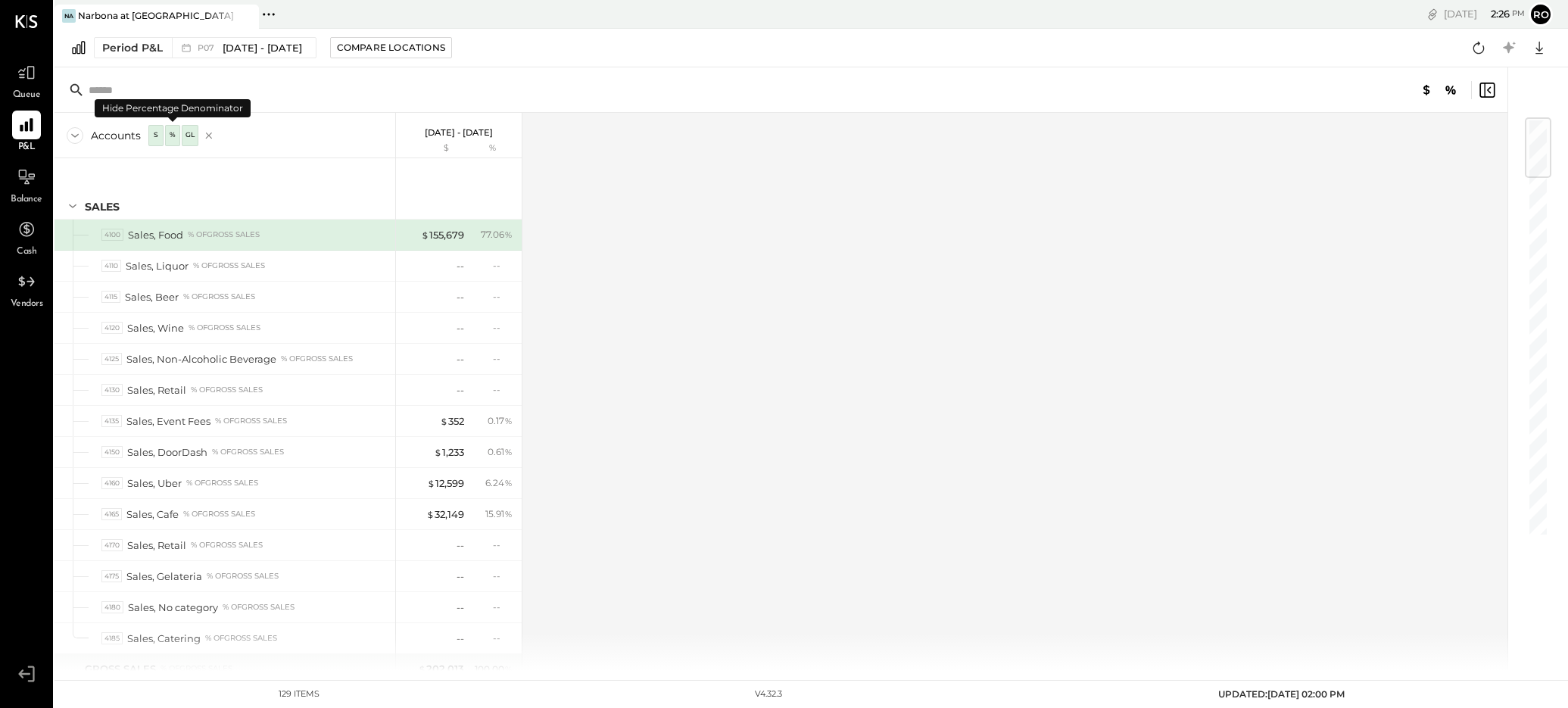
click at [176, 135] on div "%" at bounding box center [173, 135] width 12 height 13
click at [159, 135] on div "S" at bounding box center [156, 135] width 10 height 13
click at [27, 182] on icon at bounding box center [26, 177] width 20 height 20
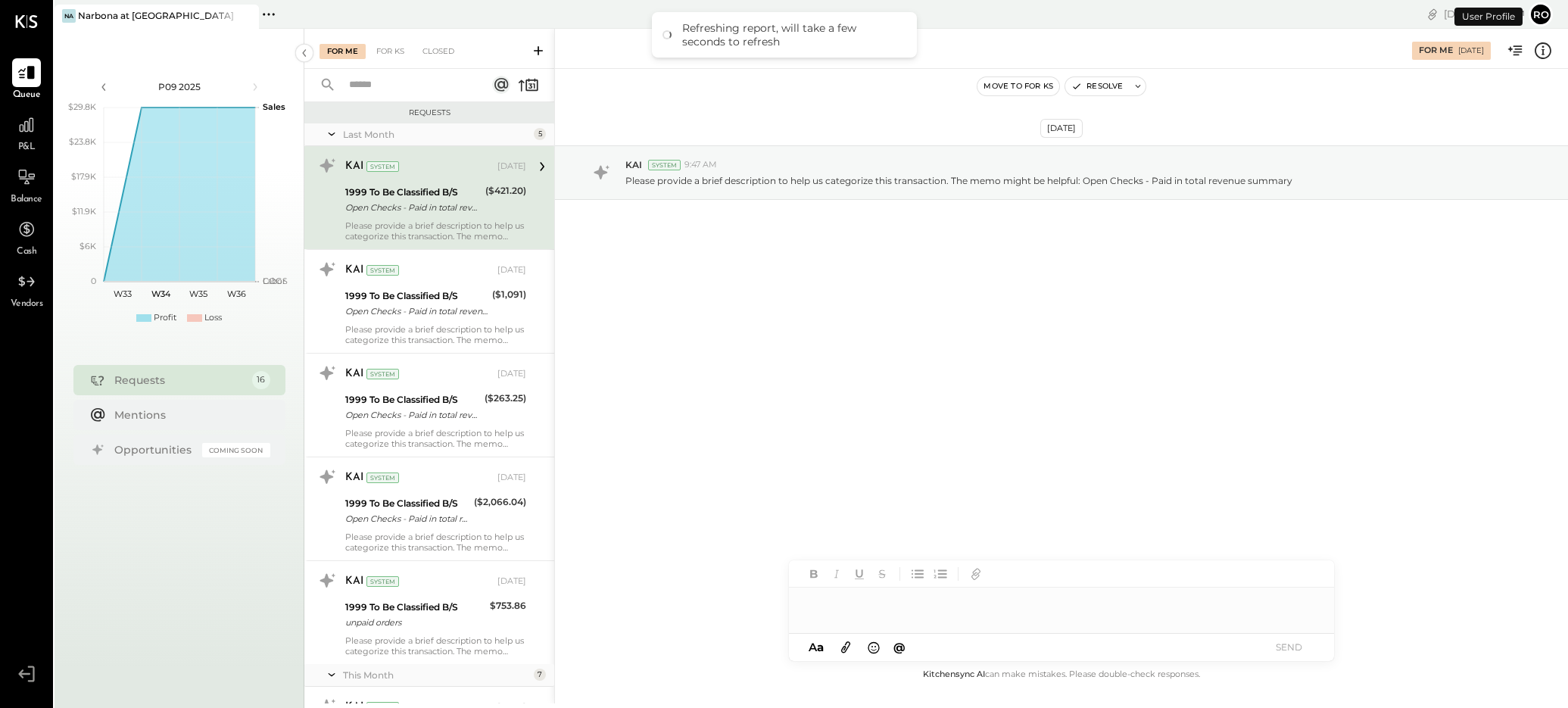
click at [26, 131] on icon at bounding box center [26, 125] width 18 height 18
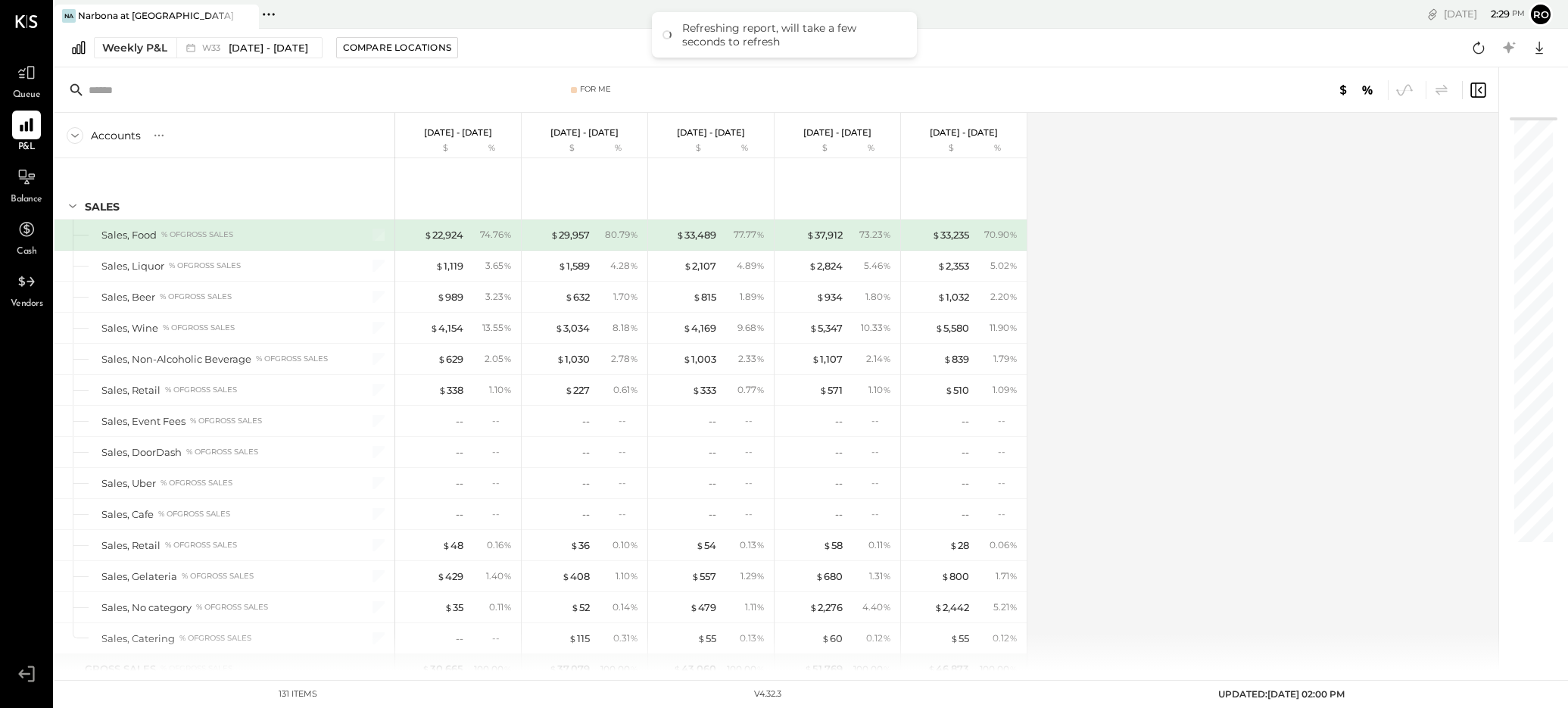
click at [1089, 89] on icon at bounding box center [1342, 90] width 18 height 18
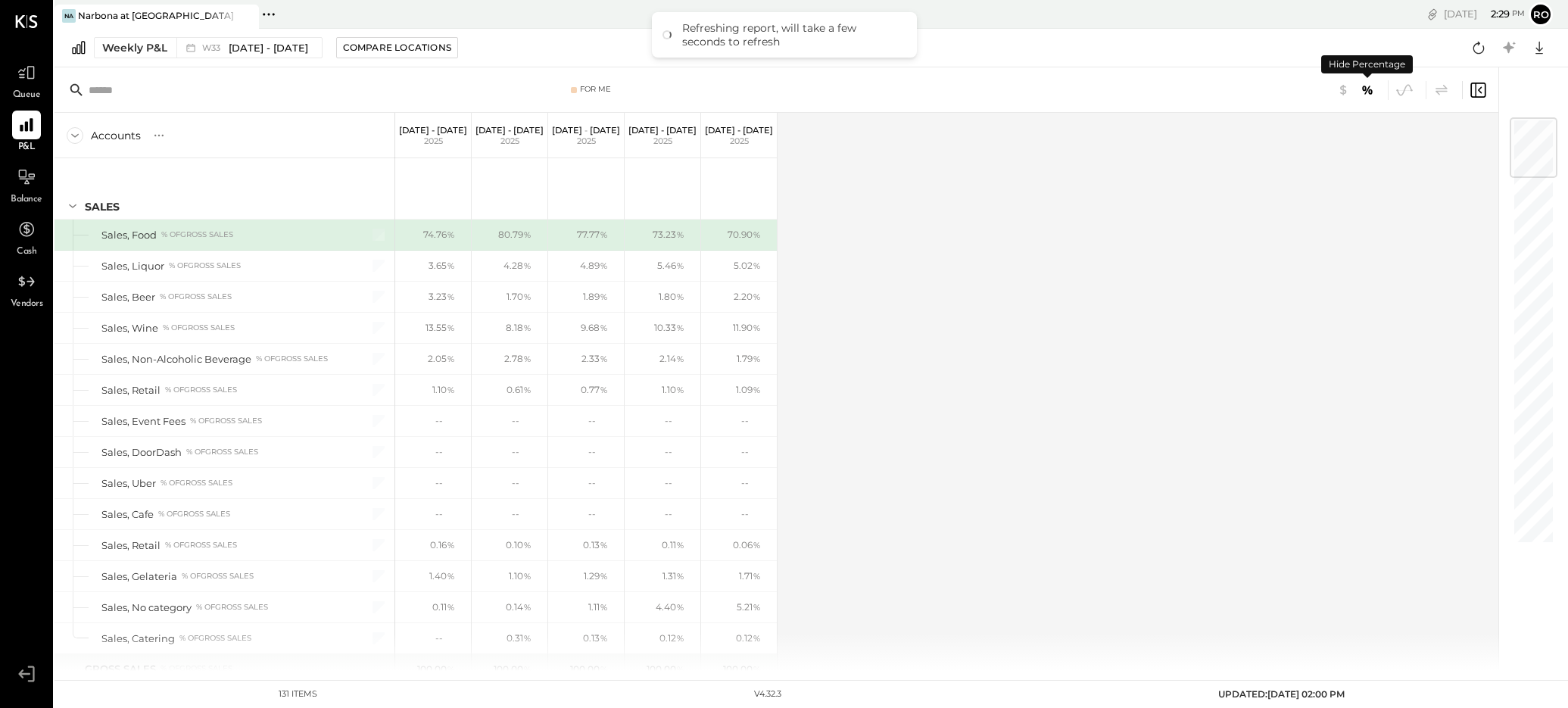
click at [1089, 92] on icon at bounding box center [1367, 90] width 18 height 18
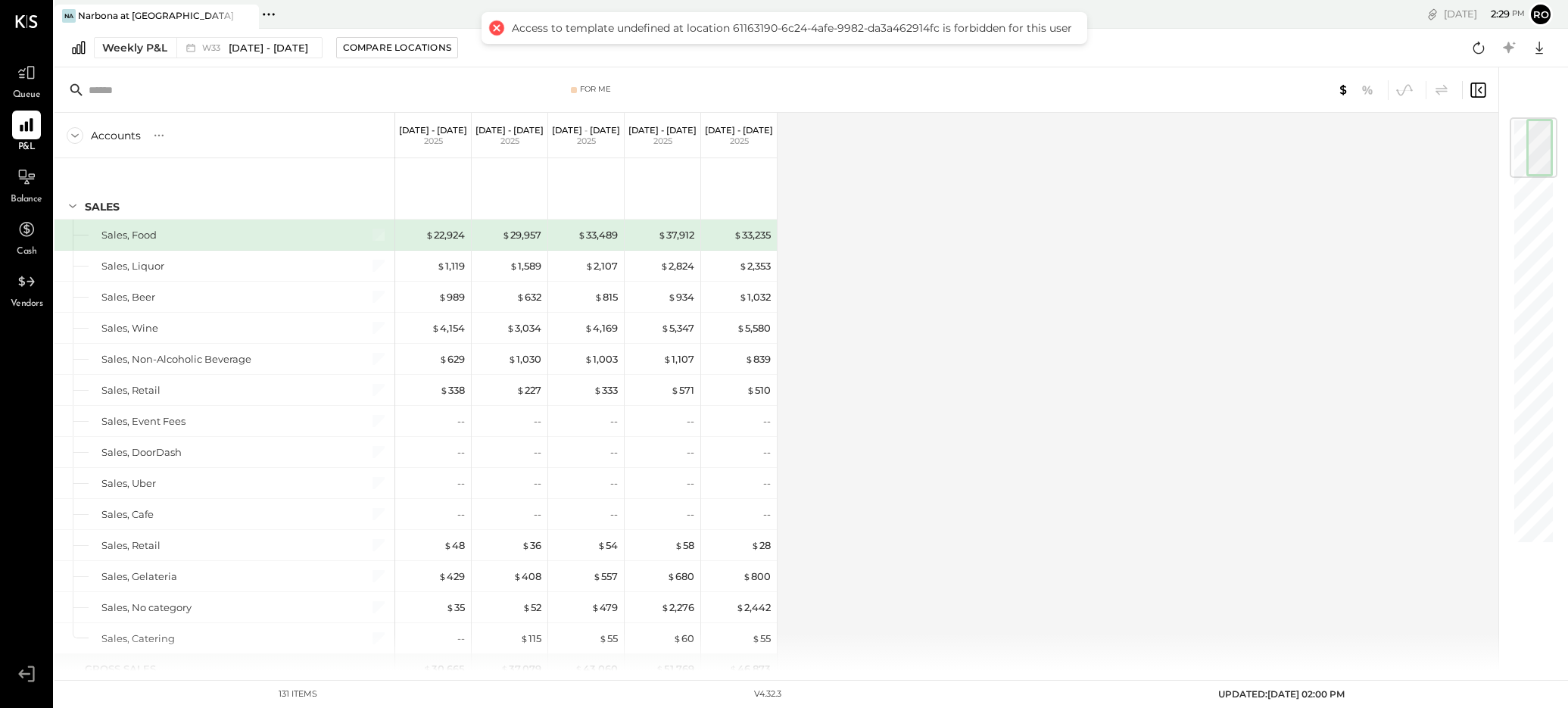
click at [1089, 91] on icon at bounding box center [1479, 90] width 3 height 7
click at [1089, 87] on icon at bounding box center [1477, 90] width 18 height 18
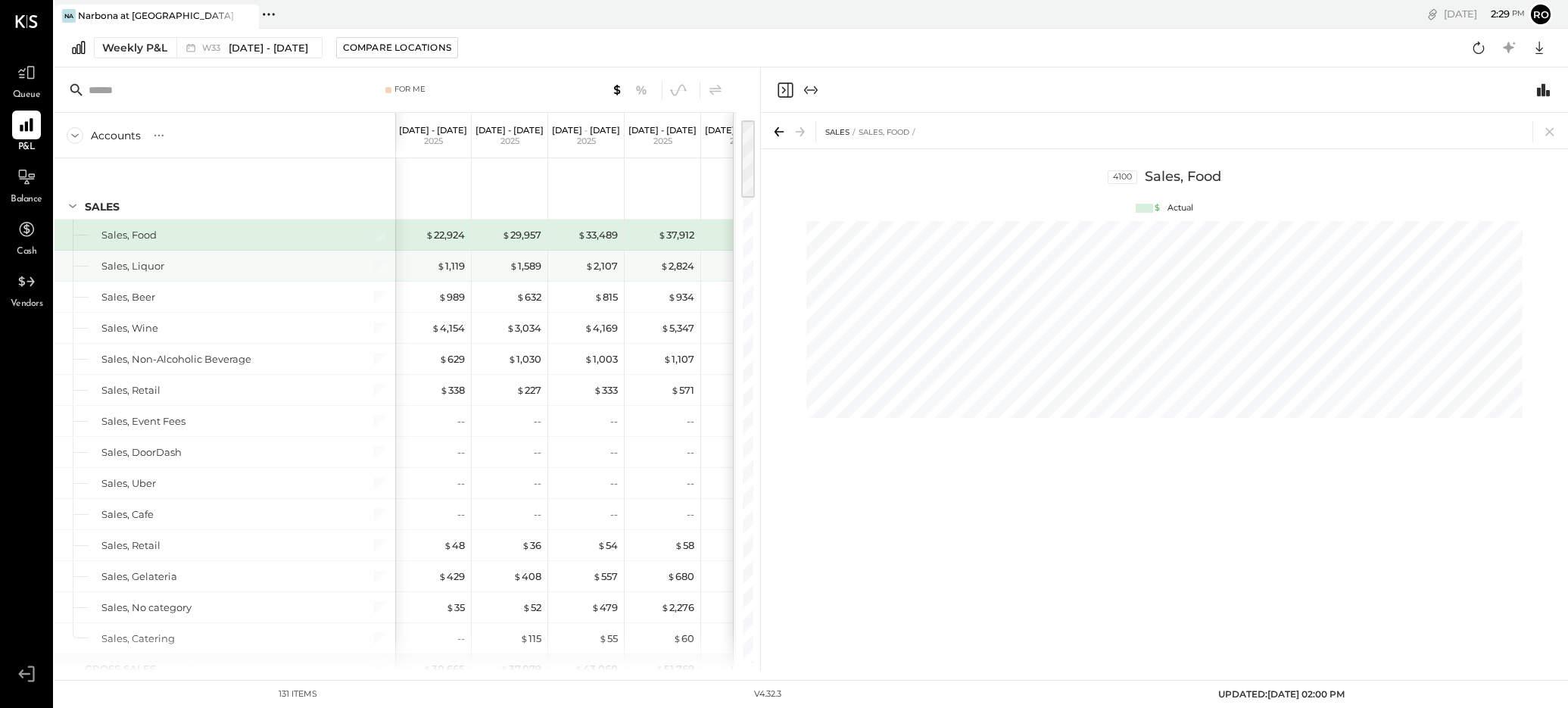
drag, startPoint x: 153, startPoint y: 263, endPoint x: 166, endPoint y: 268, distance: 13.9
click at [153, 263] on div "Sales, Liquor" at bounding box center [132, 266] width 63 height 15
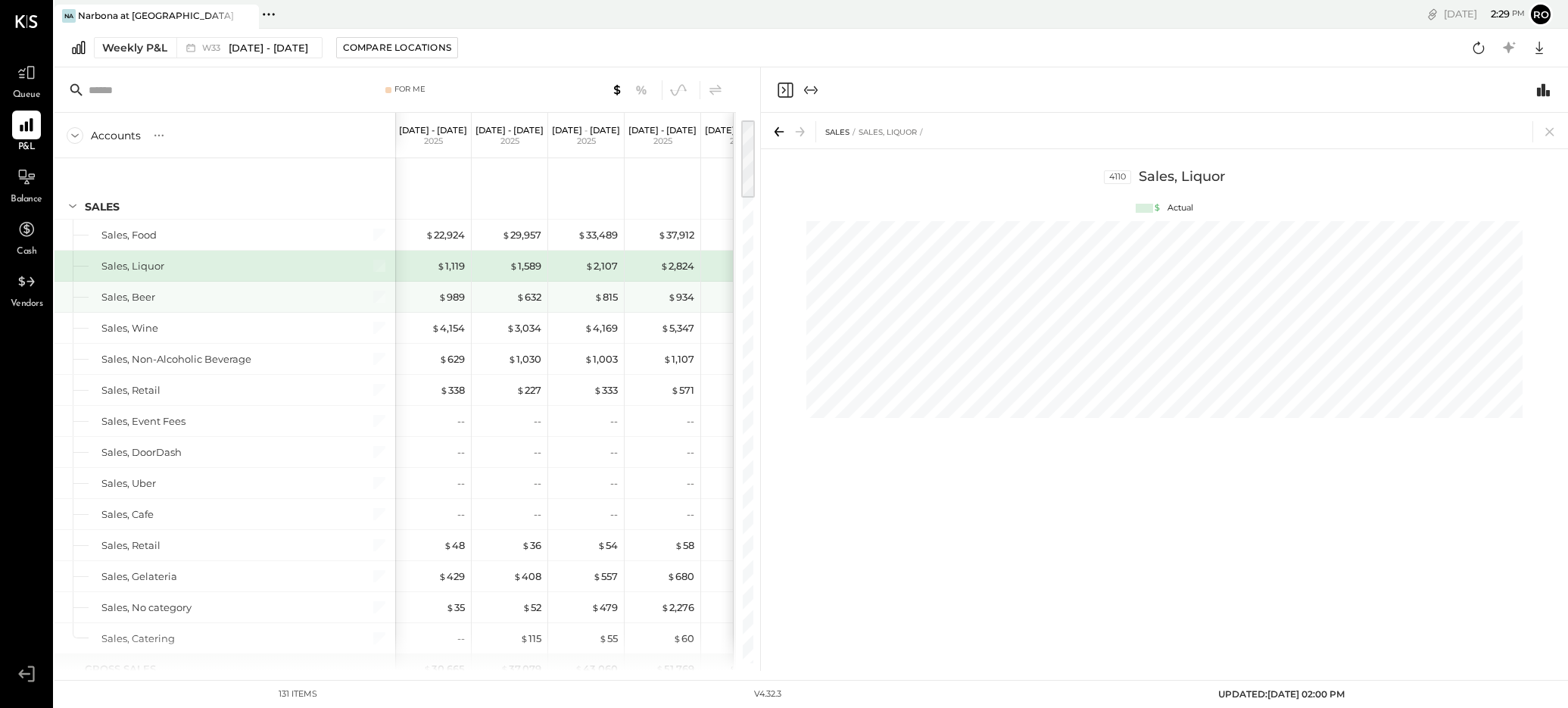
click at [153, 307] on div "Sales, Beer" at bounding box center [225, 296] width 341 height 31
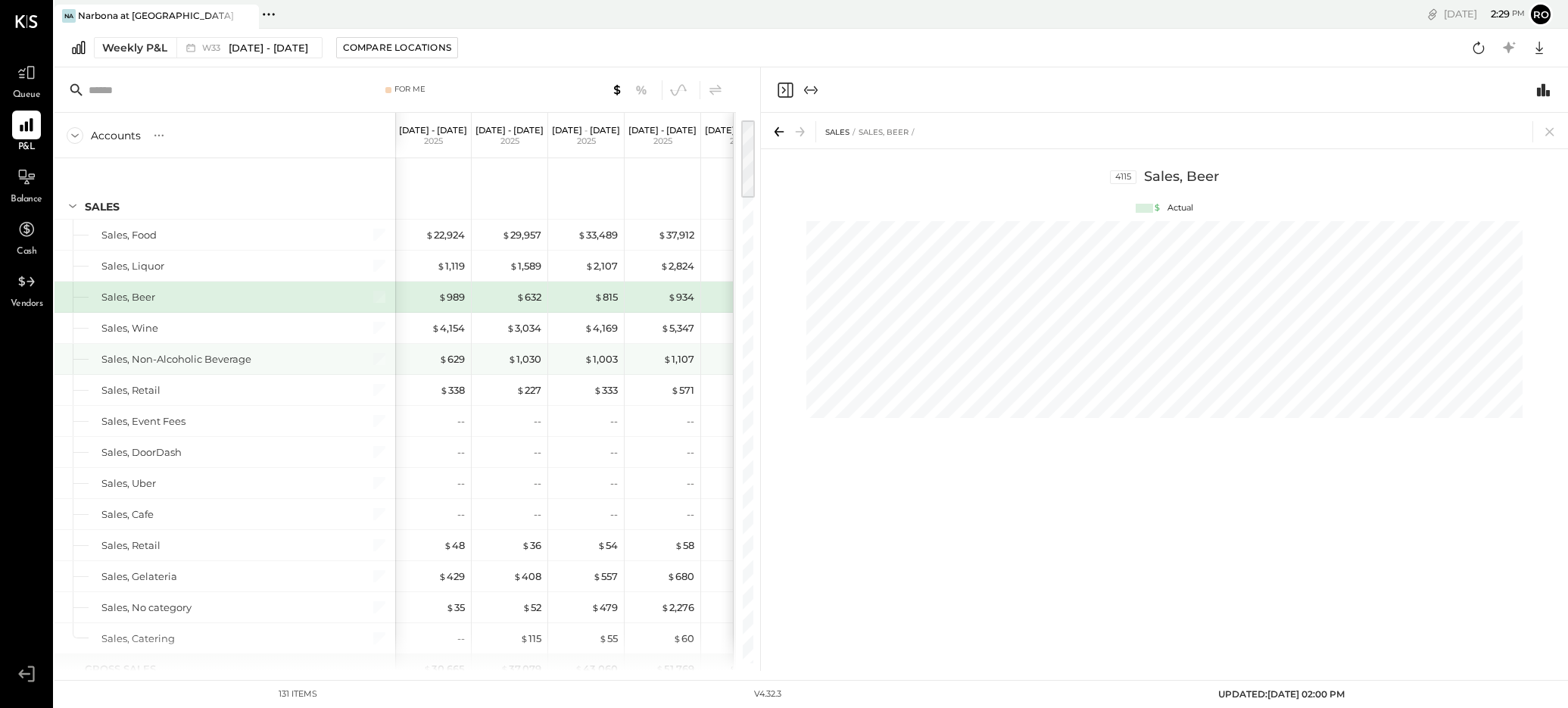
click at [160, 368] on div "Sales, Non-Alcoholic Beverage" at bounding box center [225, 358] width 341 height 31
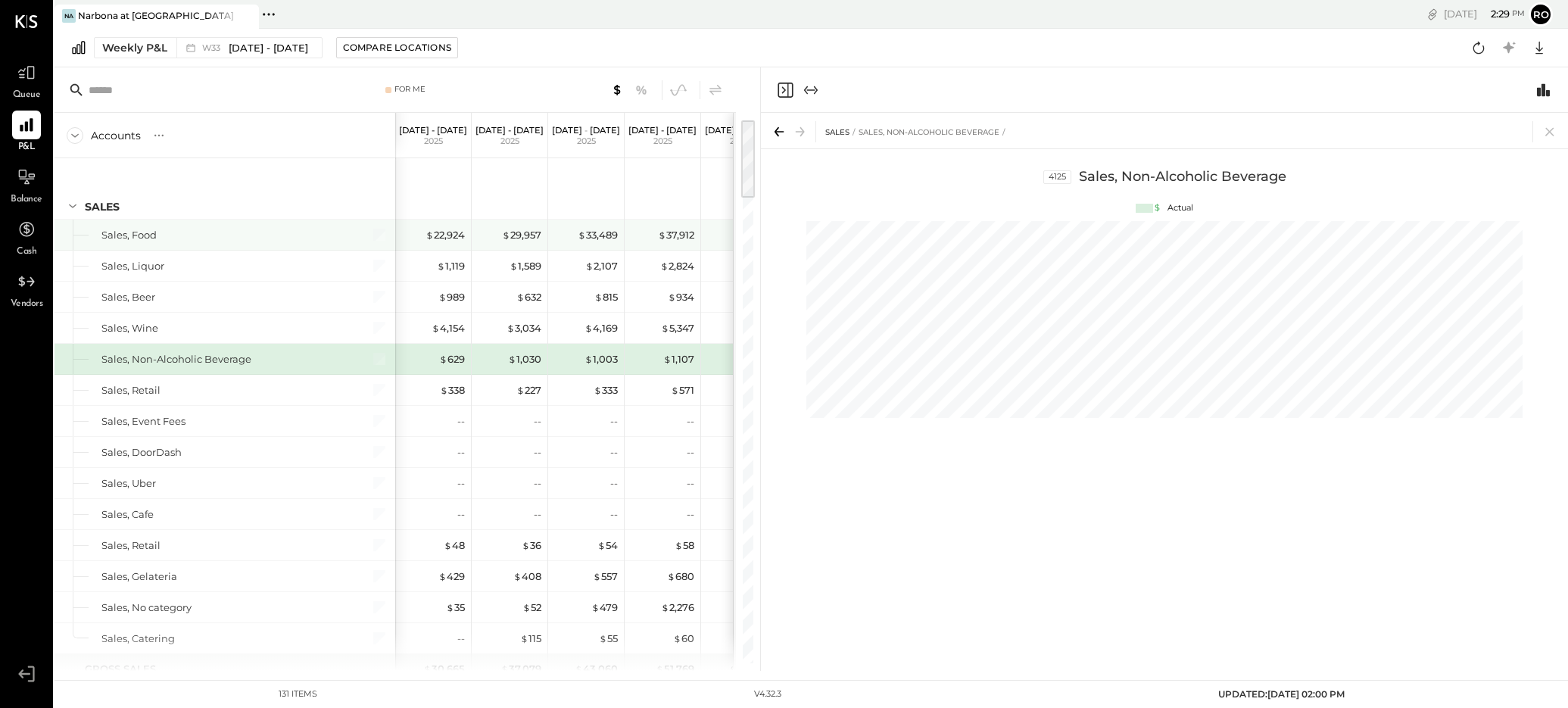
click at [146, 237] on div "Sales, Food" at bounding box center [128, 235] width 55 height 15
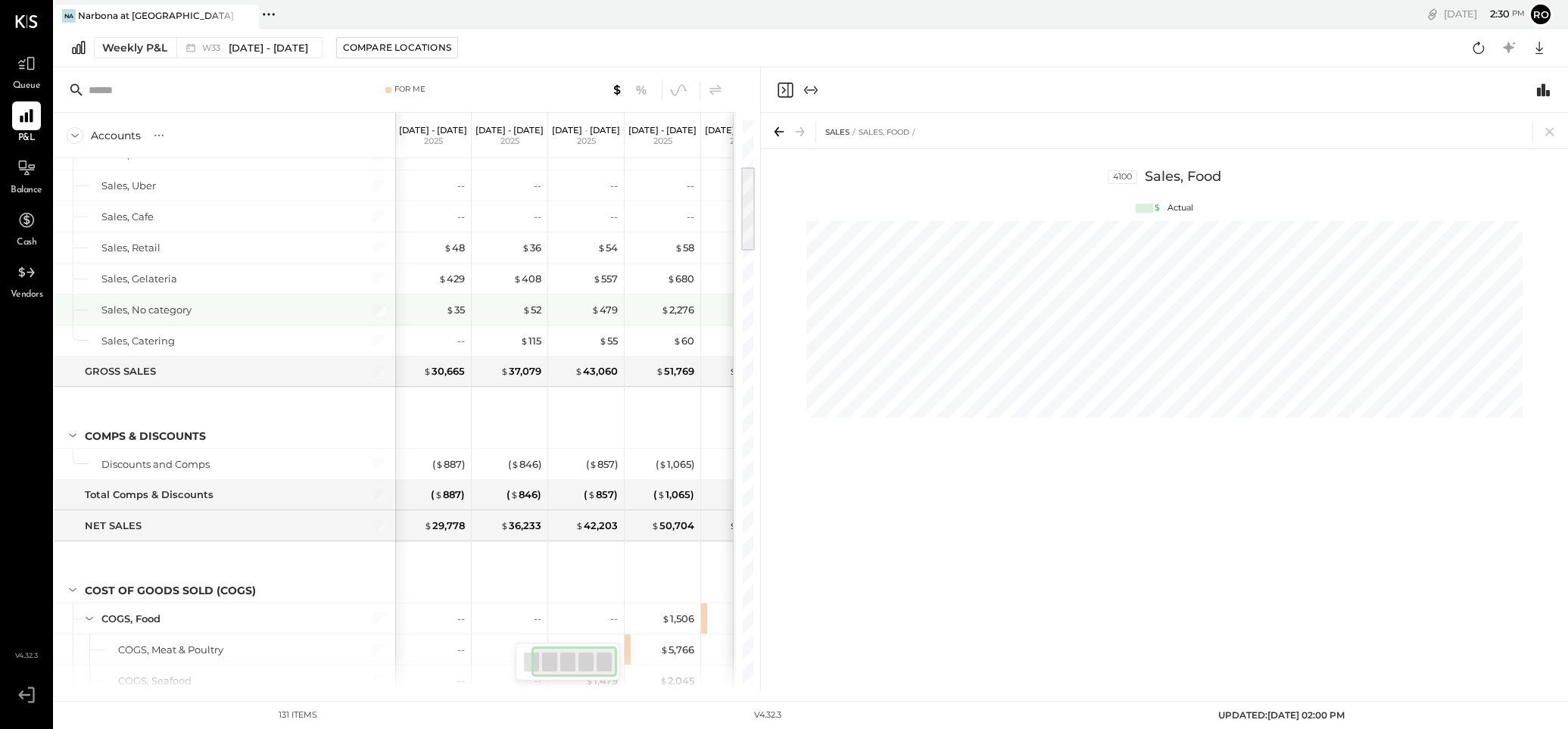
scroll to position [0, 44]
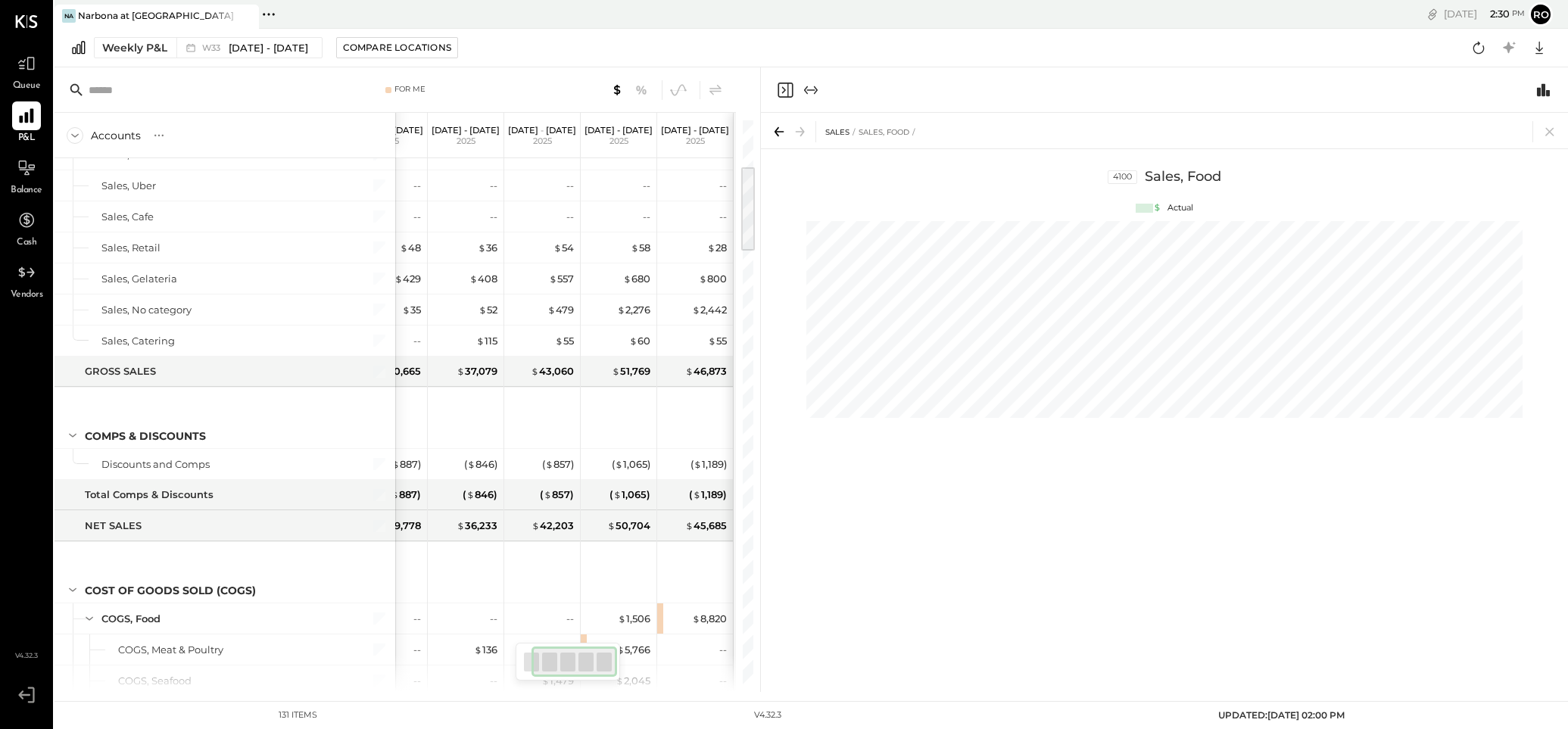
click at [28, 115] on icon at bounding box center [26, 116] width 15 height 15
click at [30, 287] on div at bounding box center [26, 272] width 29 height 29
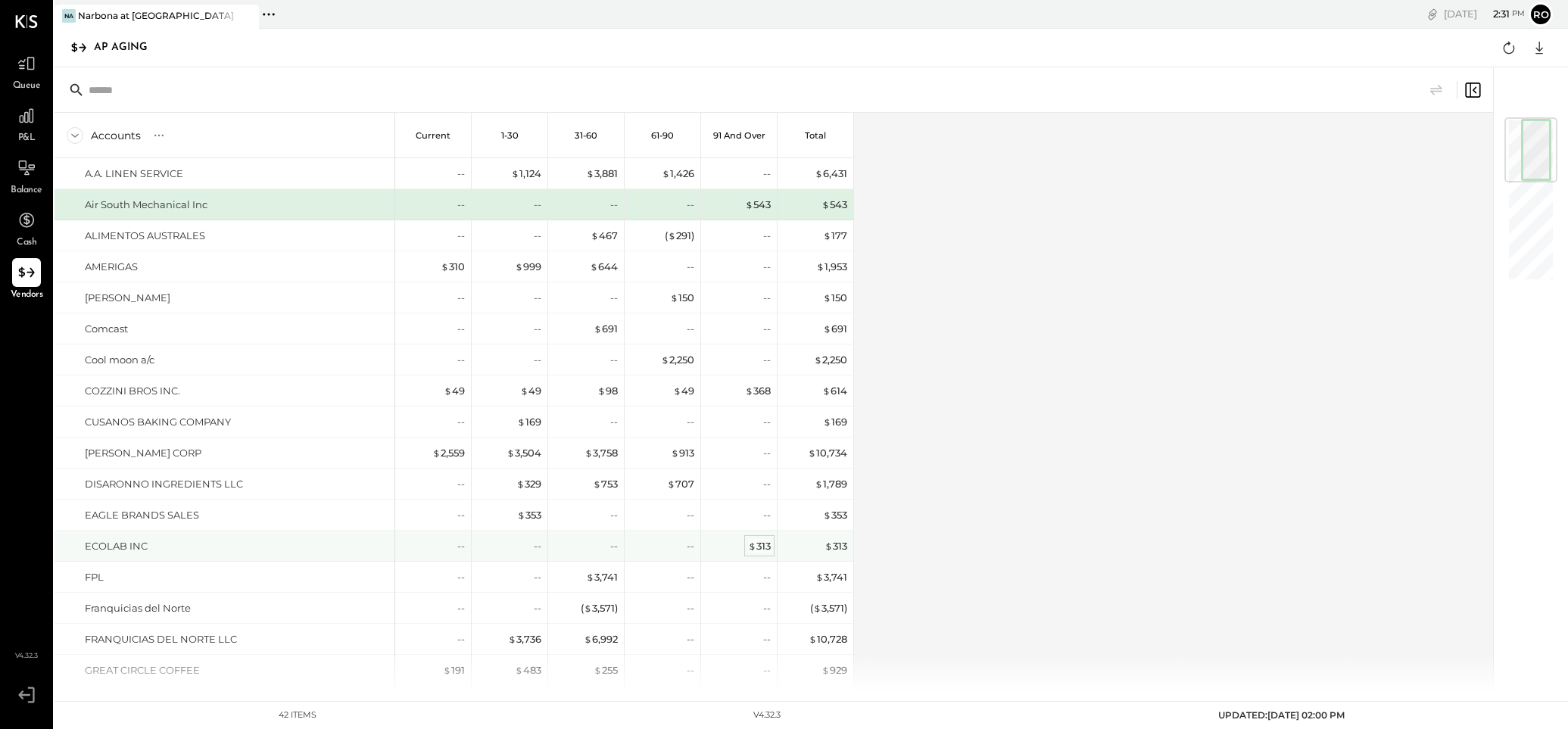
click at [763, 544] on div "$ 313" at bounding box center [759, 546] width 23 height 15
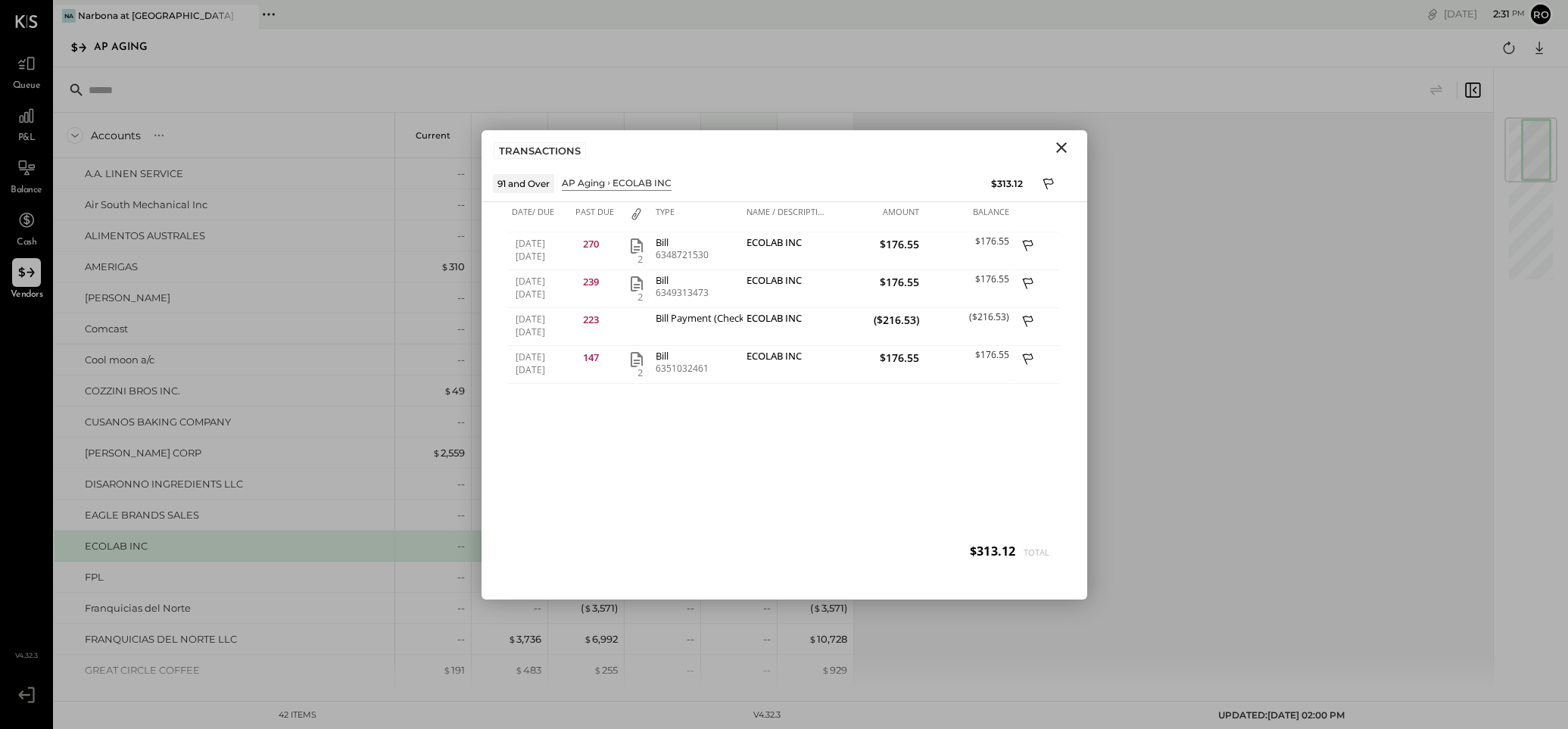
click at [1066, 143] on icon "Close" at bounding box center [1061, 147] width 18 height 18
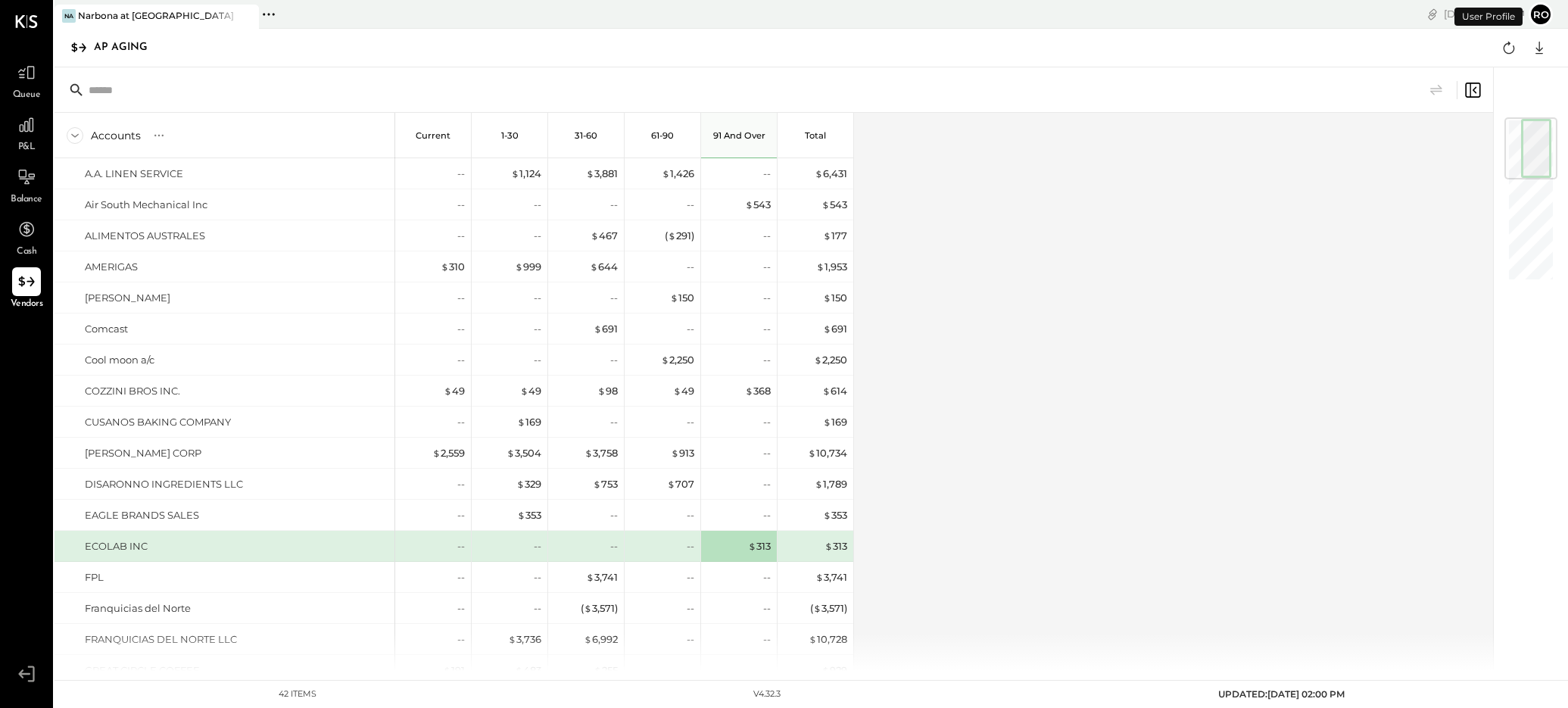
click at [1089, 15] on button "ro" at bounding box center [1541, 15] width 24 height 24
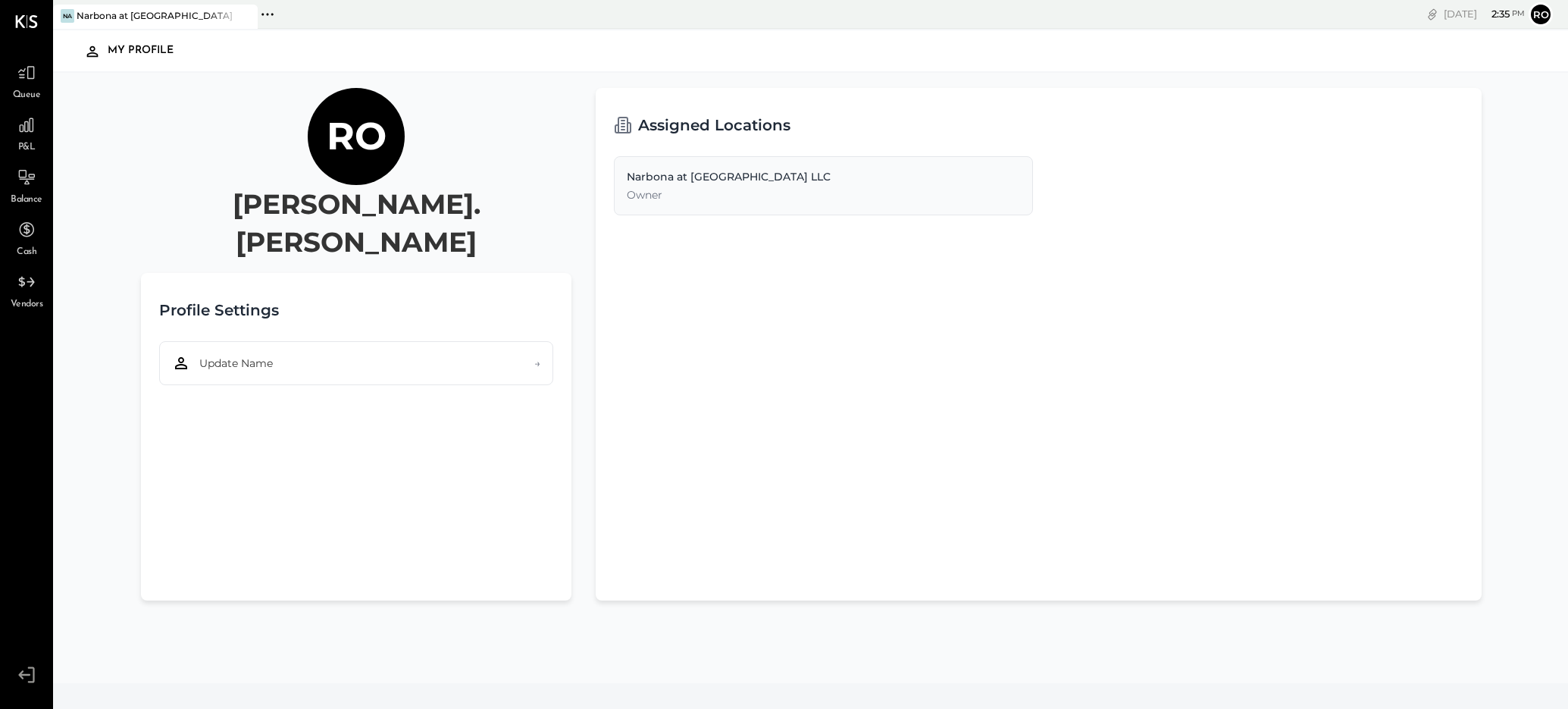
click at [1000, 401] on div "Assigned Locations Narbona at [GEOGRAPHIC_DATA] LLC Owner" at bounding box center [1038, 344] width 886 height 513
click at [318, 341] on button "Update Name →" at bounding box center [356, 363] width 394 height 44
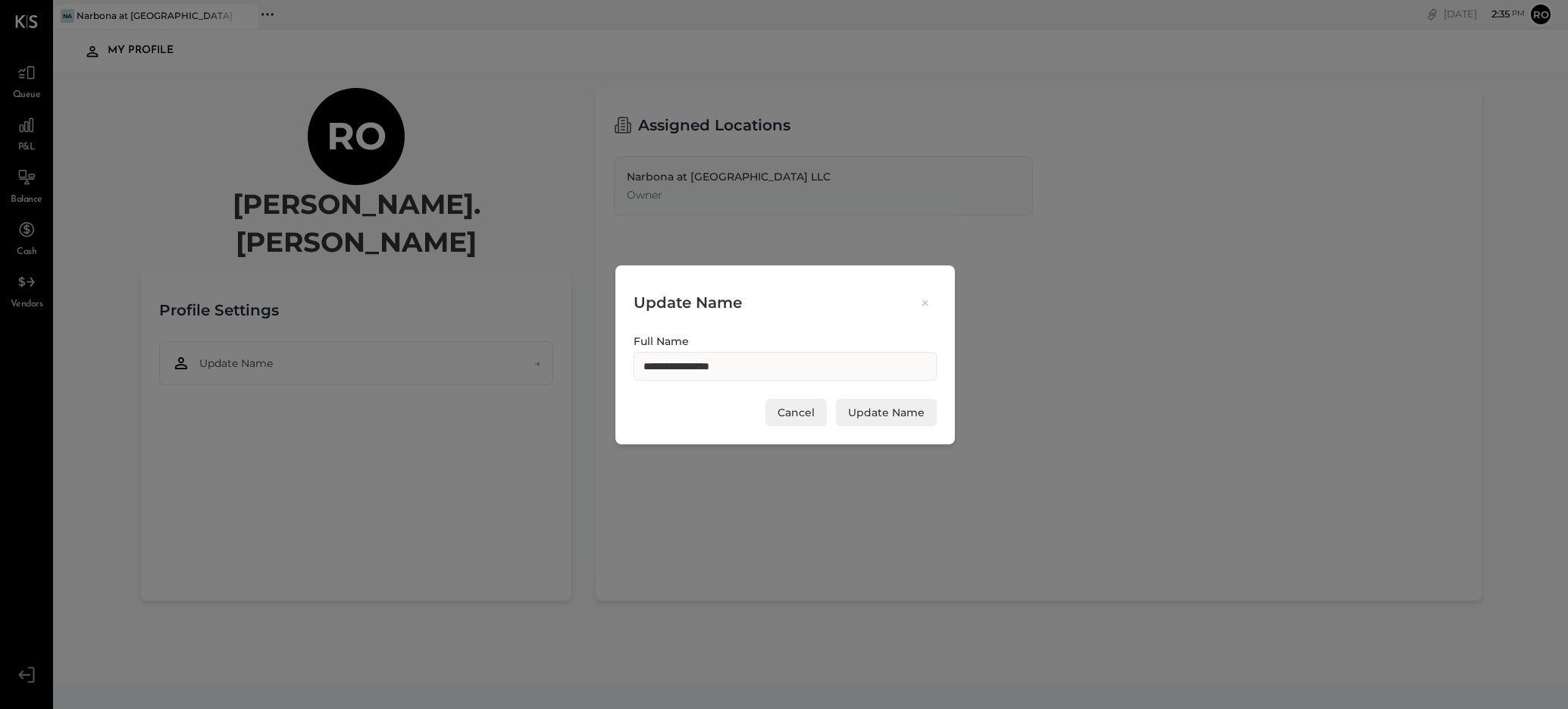
click at [817, 415] on button "Cancel" at bounding box center [796, 412] width 61 height 27
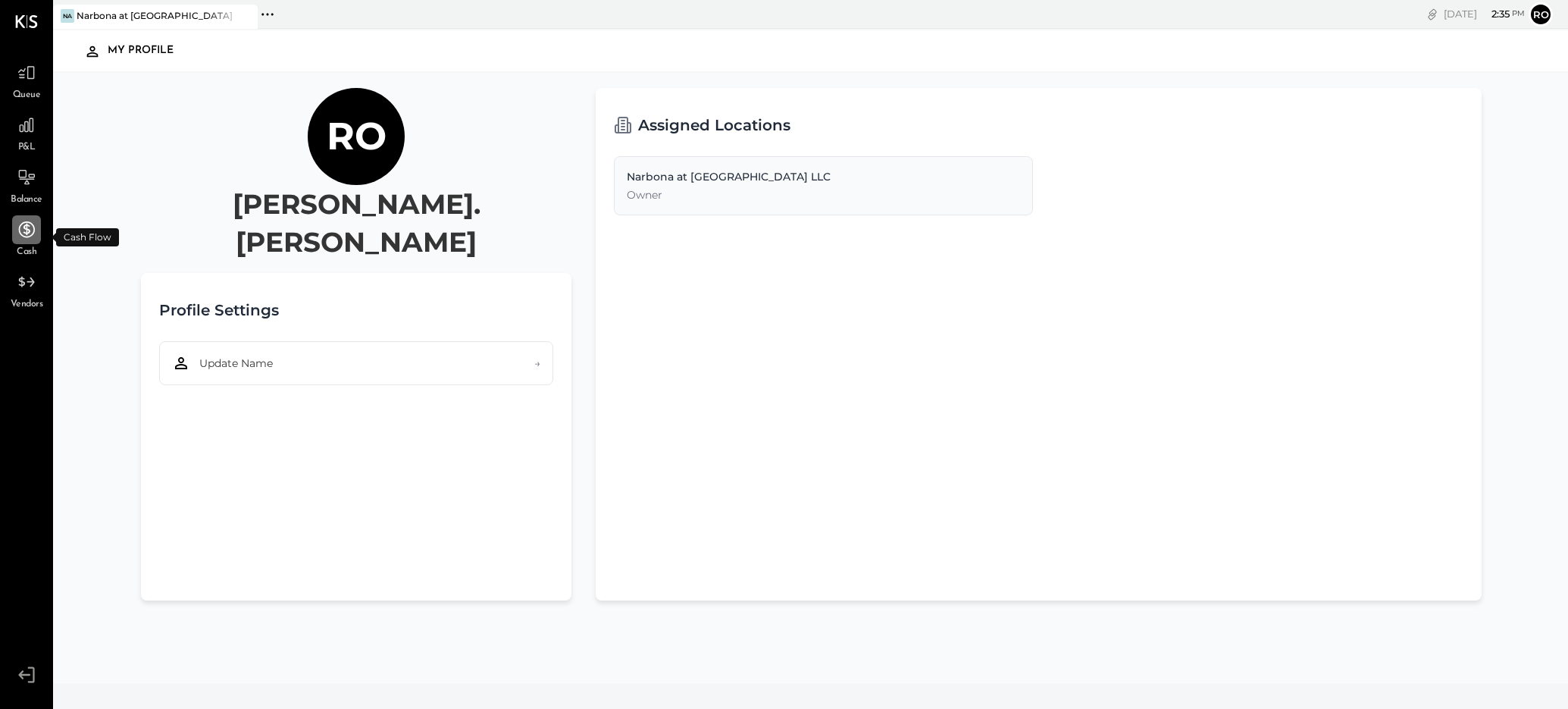
click at [27, 237] on icon at bounding box center [26, 230] width 20 height 20
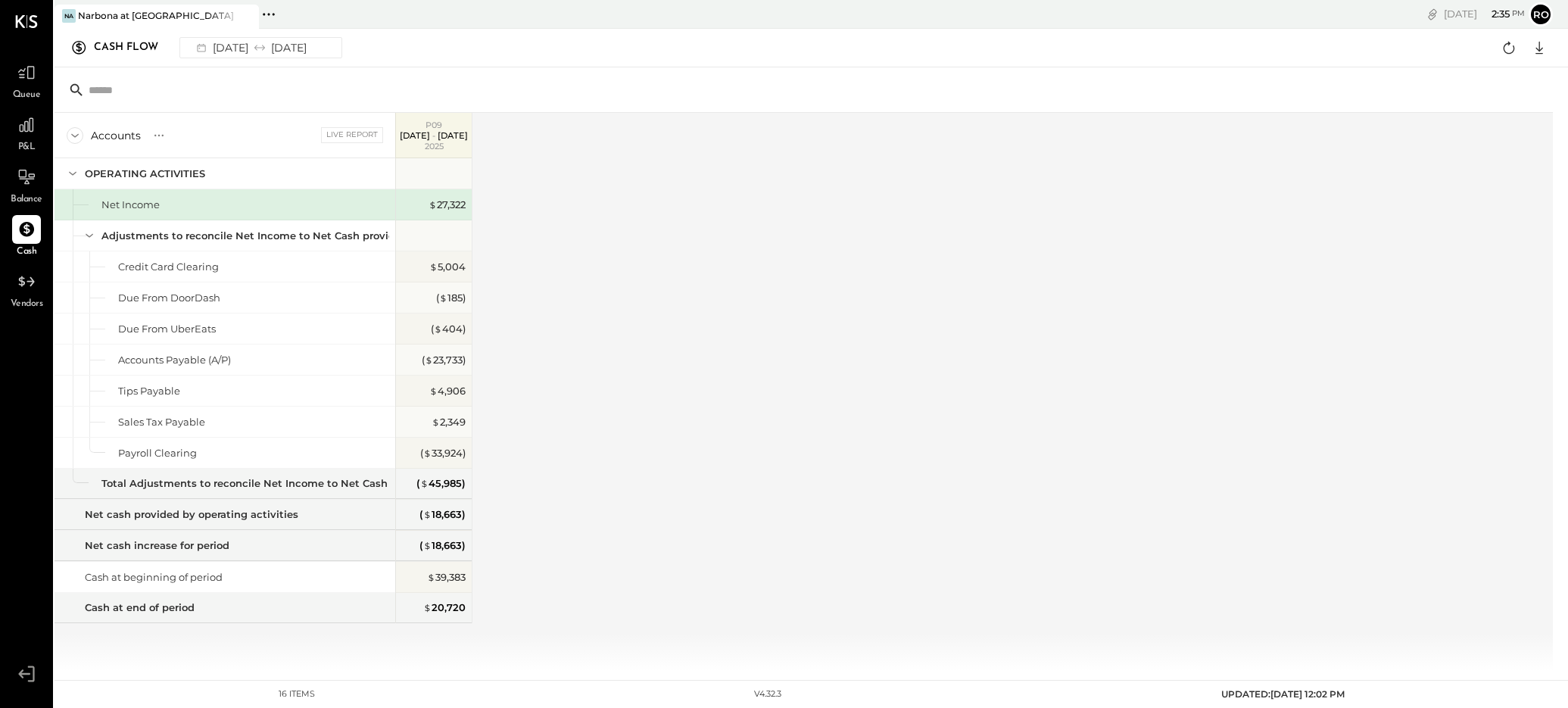
click at [27, 19] on icon at bounding box center [26, 21] width 23 height 13
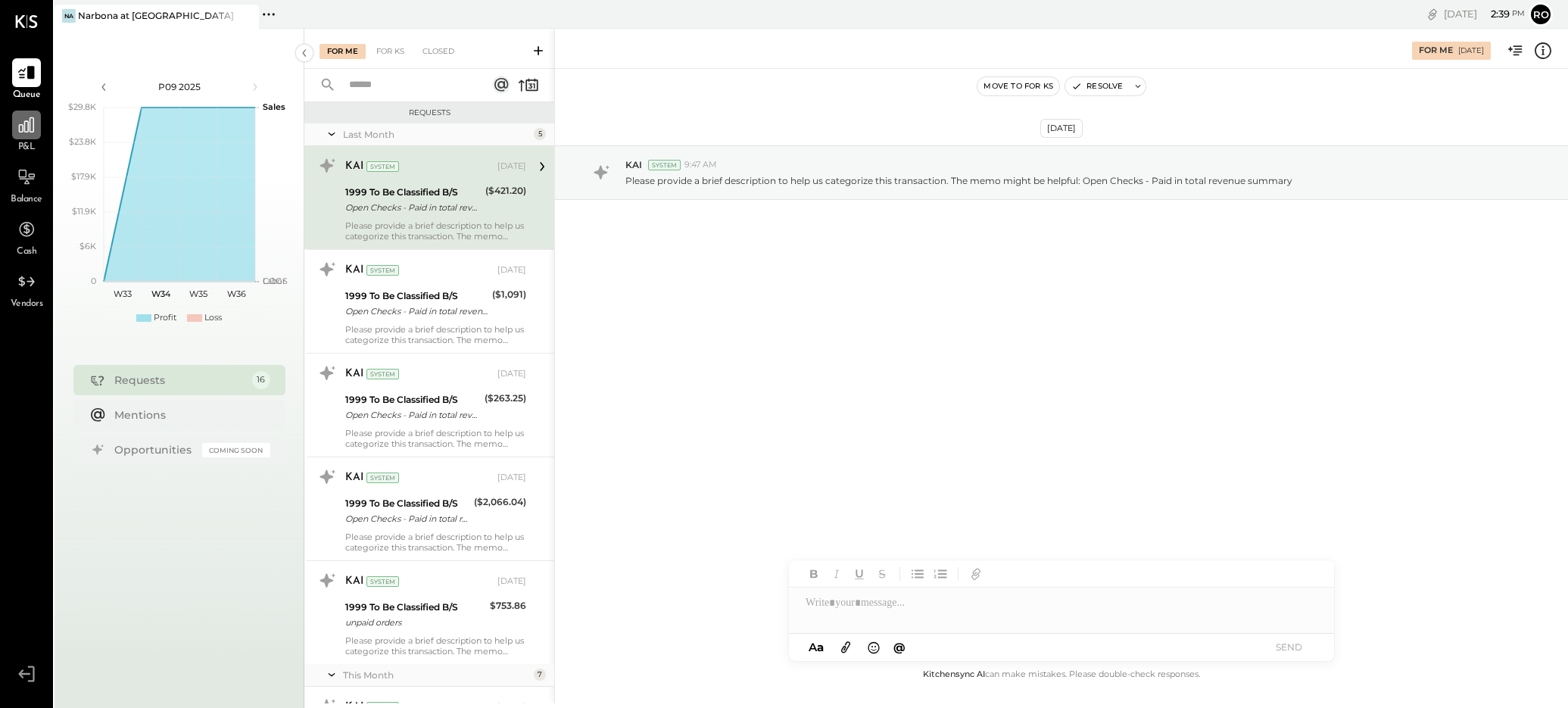
click at [29, 133] on icon at bounding box center [26, 125] width 20 height 20
